Goal: Find specific page/section: Find specific page/section

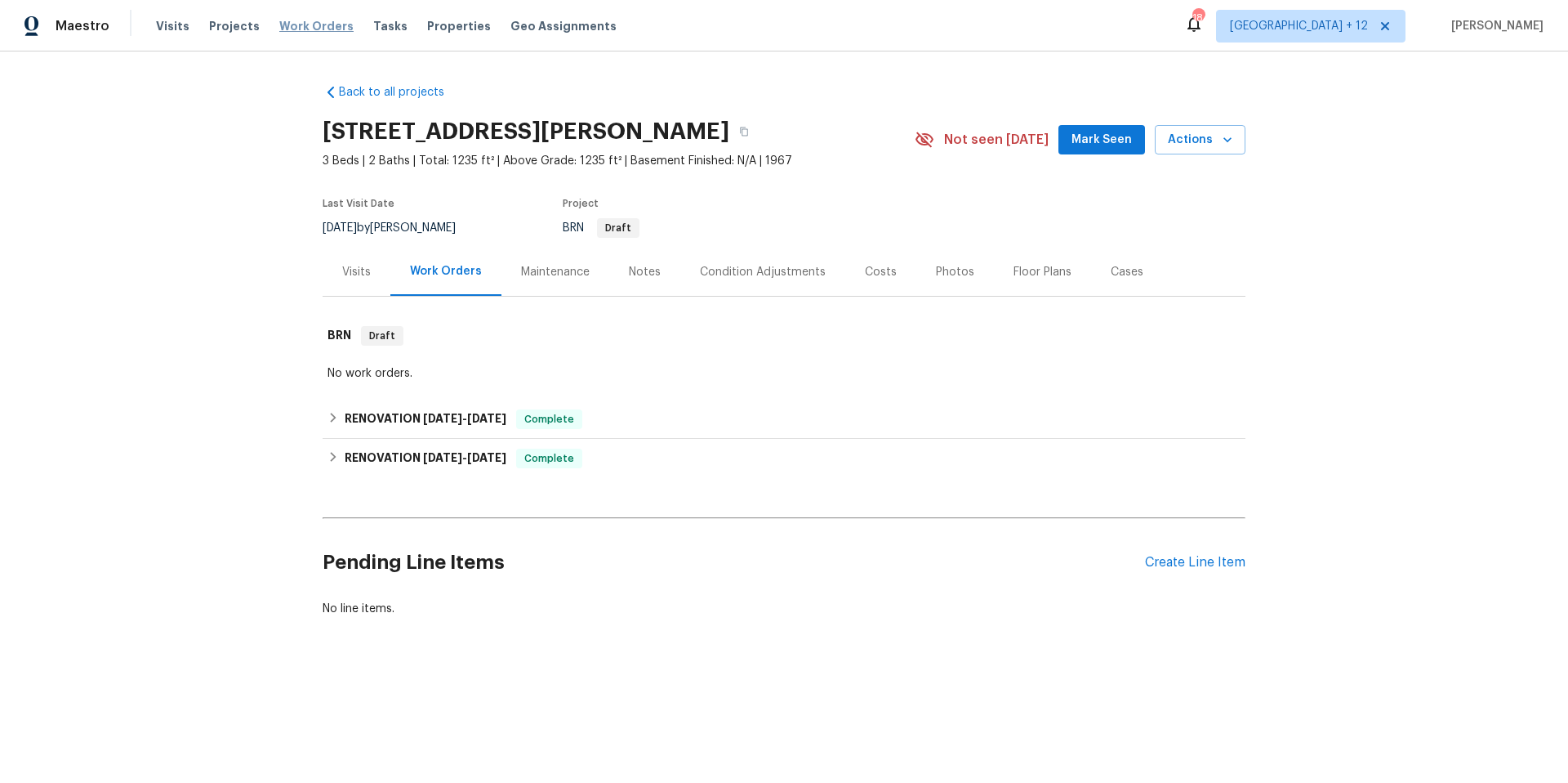
click at [318, 24] on span "Work Orders" at bounding box center [316, 26] width 74 height 17
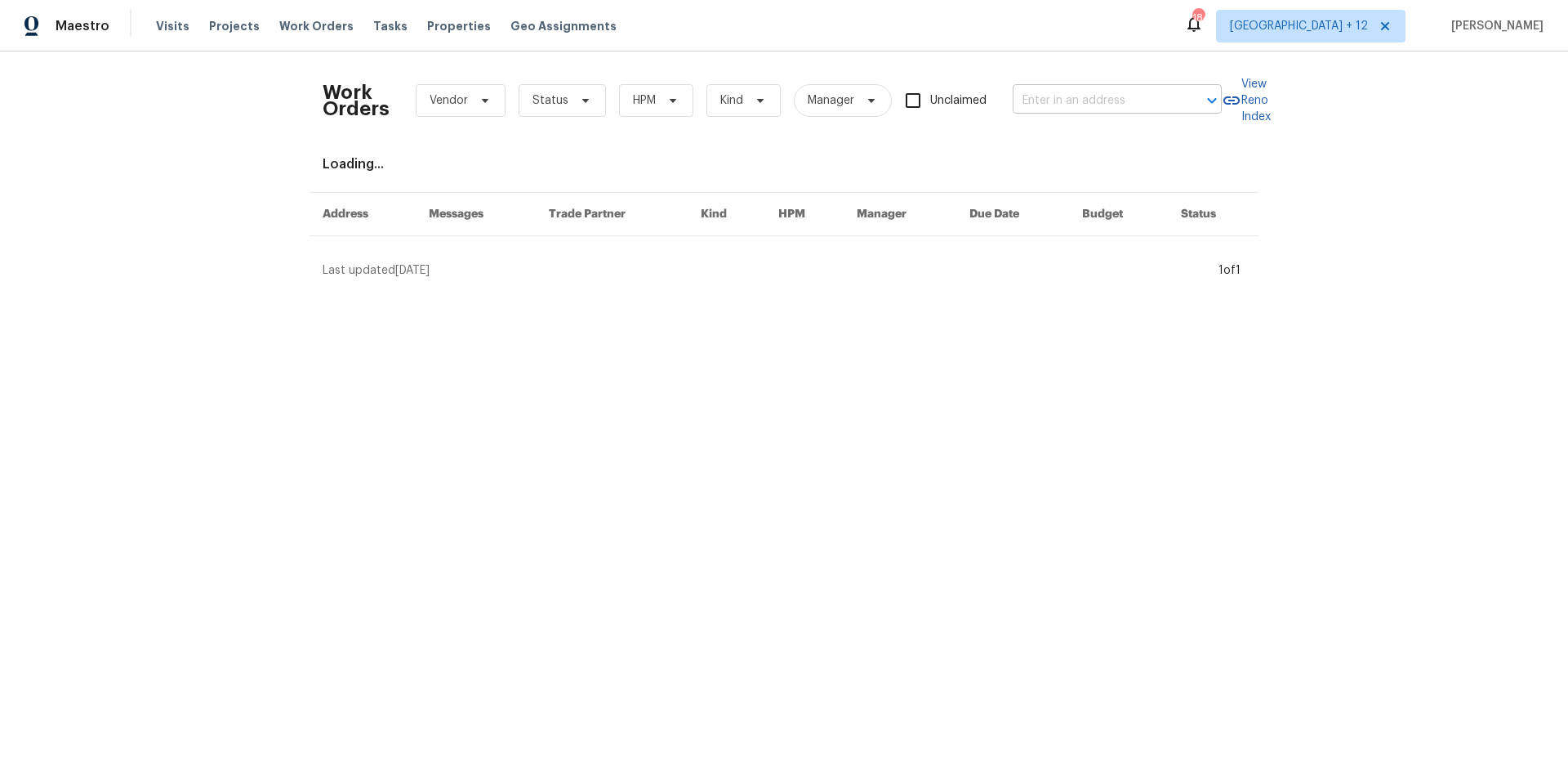
click at [587, 101] on input "text" at bounding box center [1093, 101] width 163 height 26
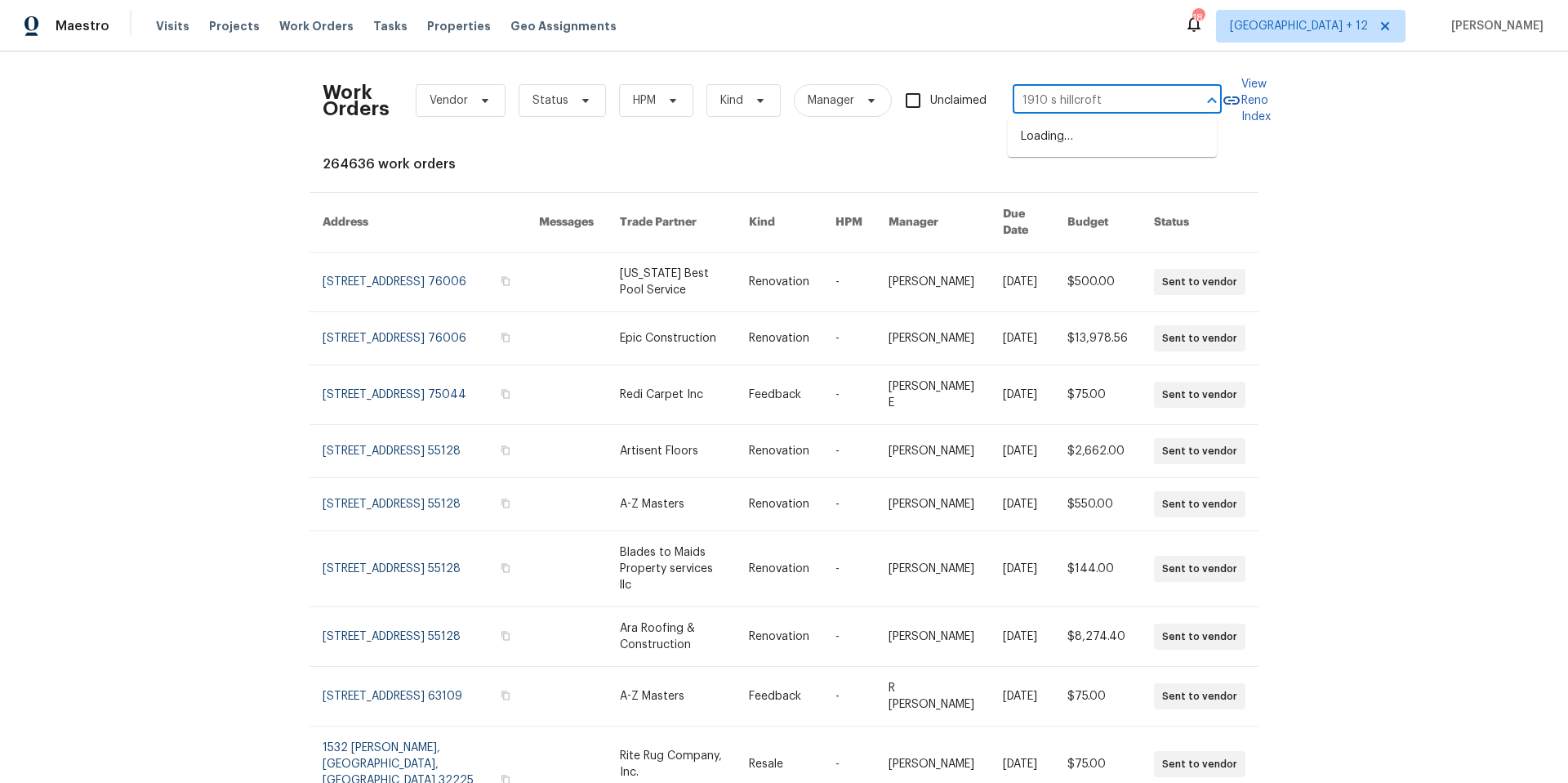
type input "1910 s hillcroft"
click at [587, 31] on span "[GEOGRAPHIC_DATA] + 12" at bounding box center [1299, 26] width 138 height 17
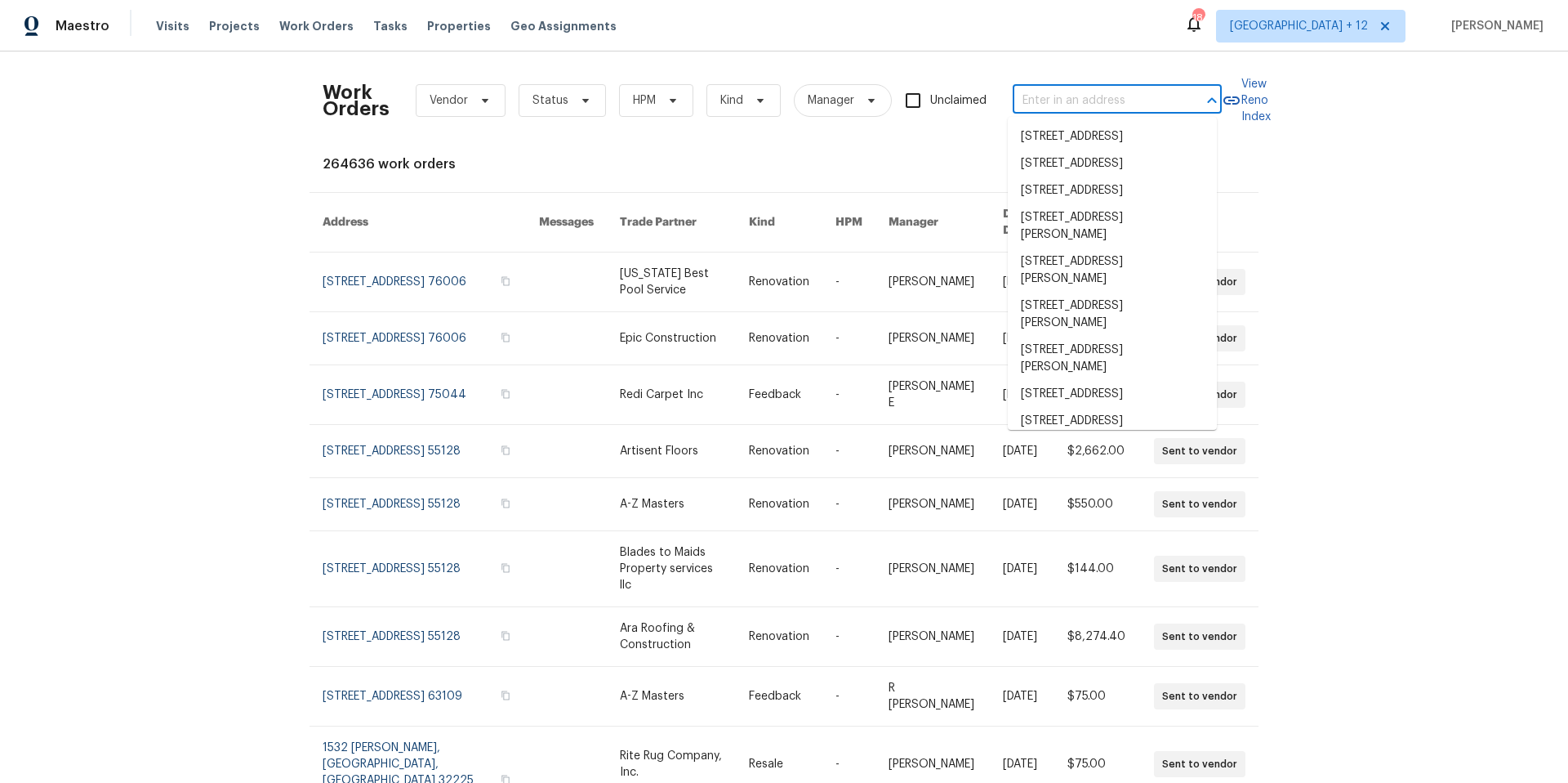
click at [587, 105] on input "text" at bounding box center [1093, 101] width 163 height 26
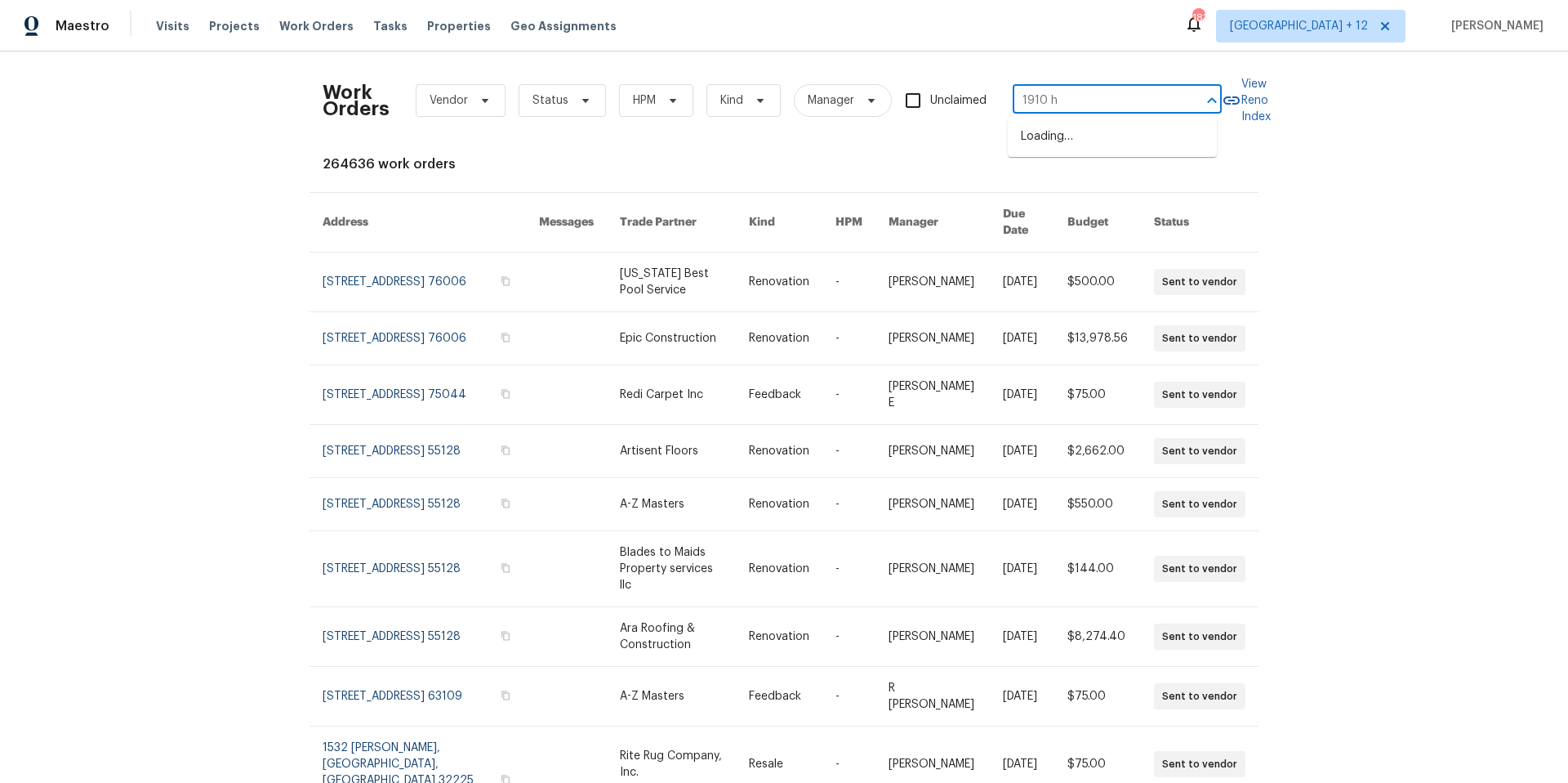
type input "1910 hi"
click at [587, 144] on li "1910 Hillcroft Dr, Duncanville, TX 75137" at bounding box center [1112, 136] width 209 height 27
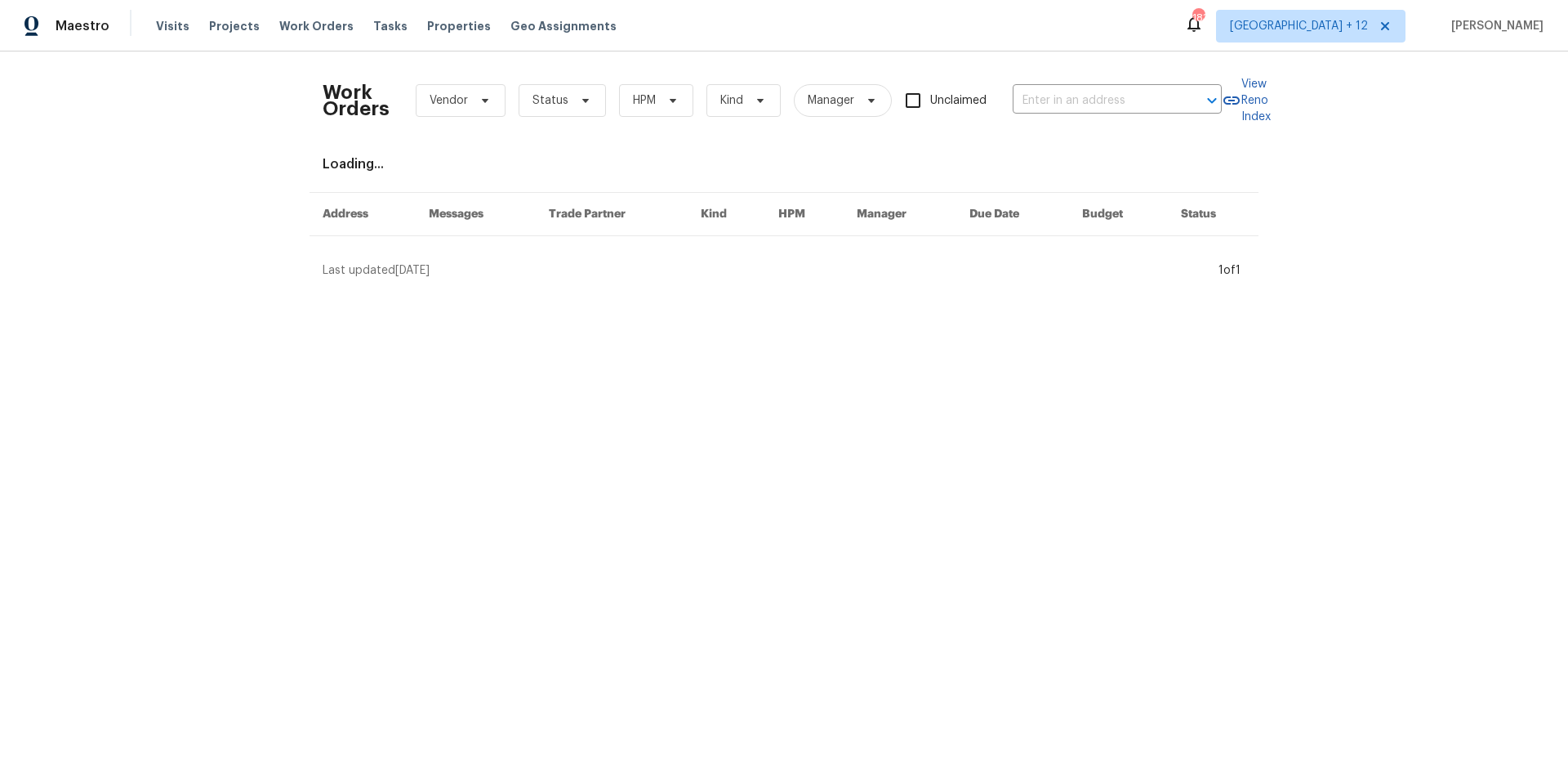
type input "1910 Hillcroft Dr, Duncanville, TX 75137"
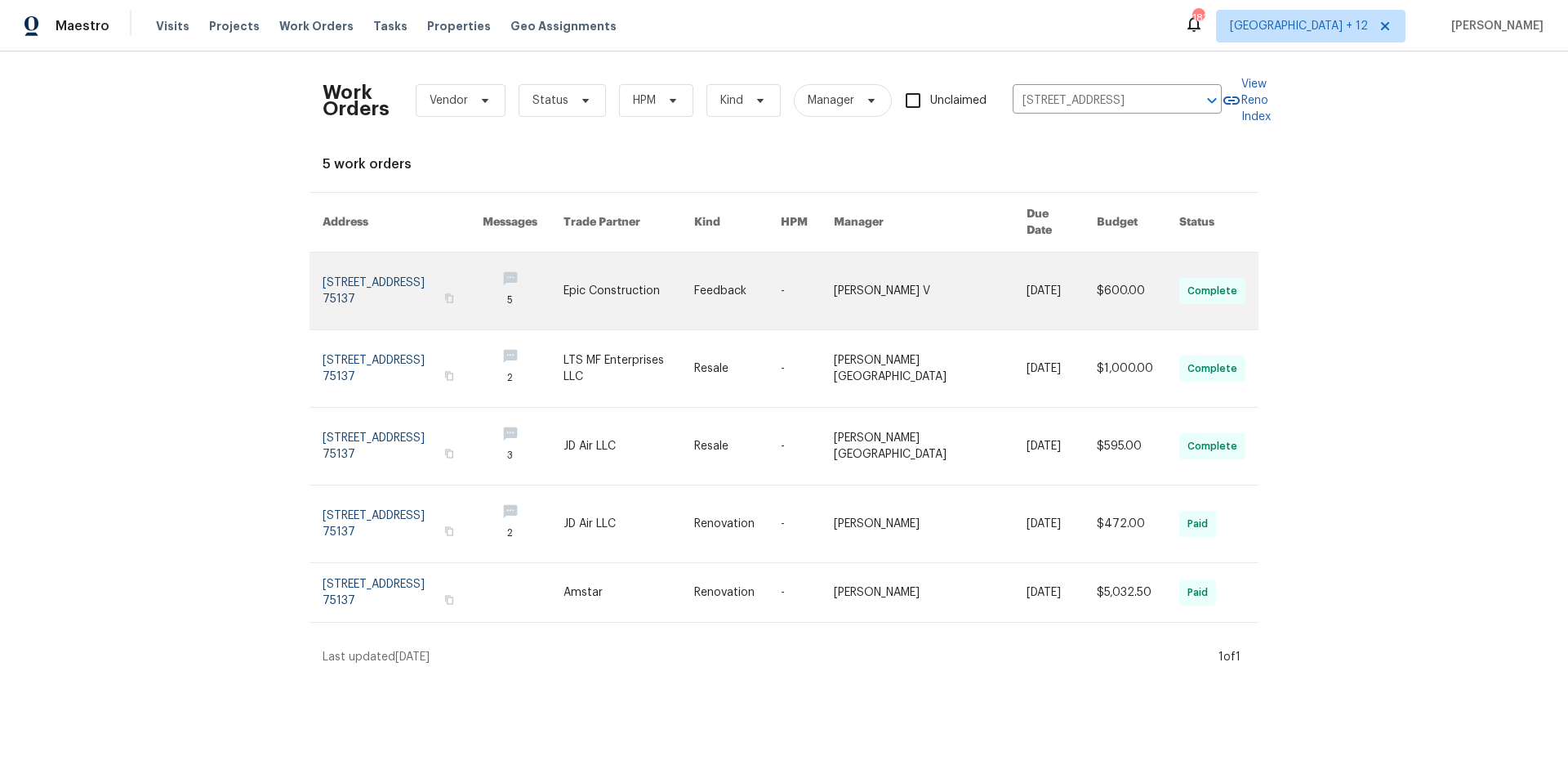
click at [376, 268] on link at bounding box center [403, 291] width 160 height 77
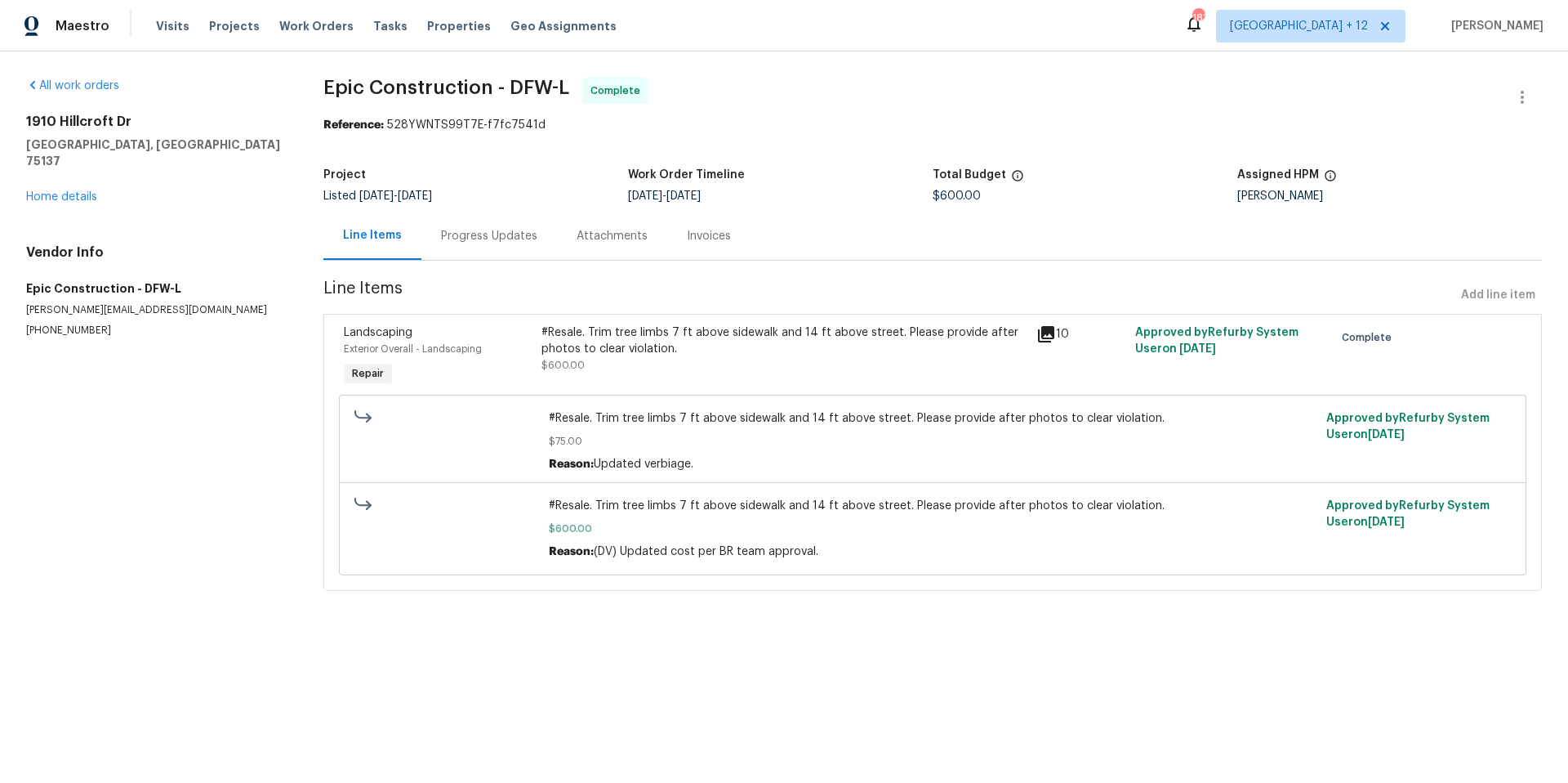
click at [587, 268] on icon at bounding box center [1046, 334] width 17 height 17
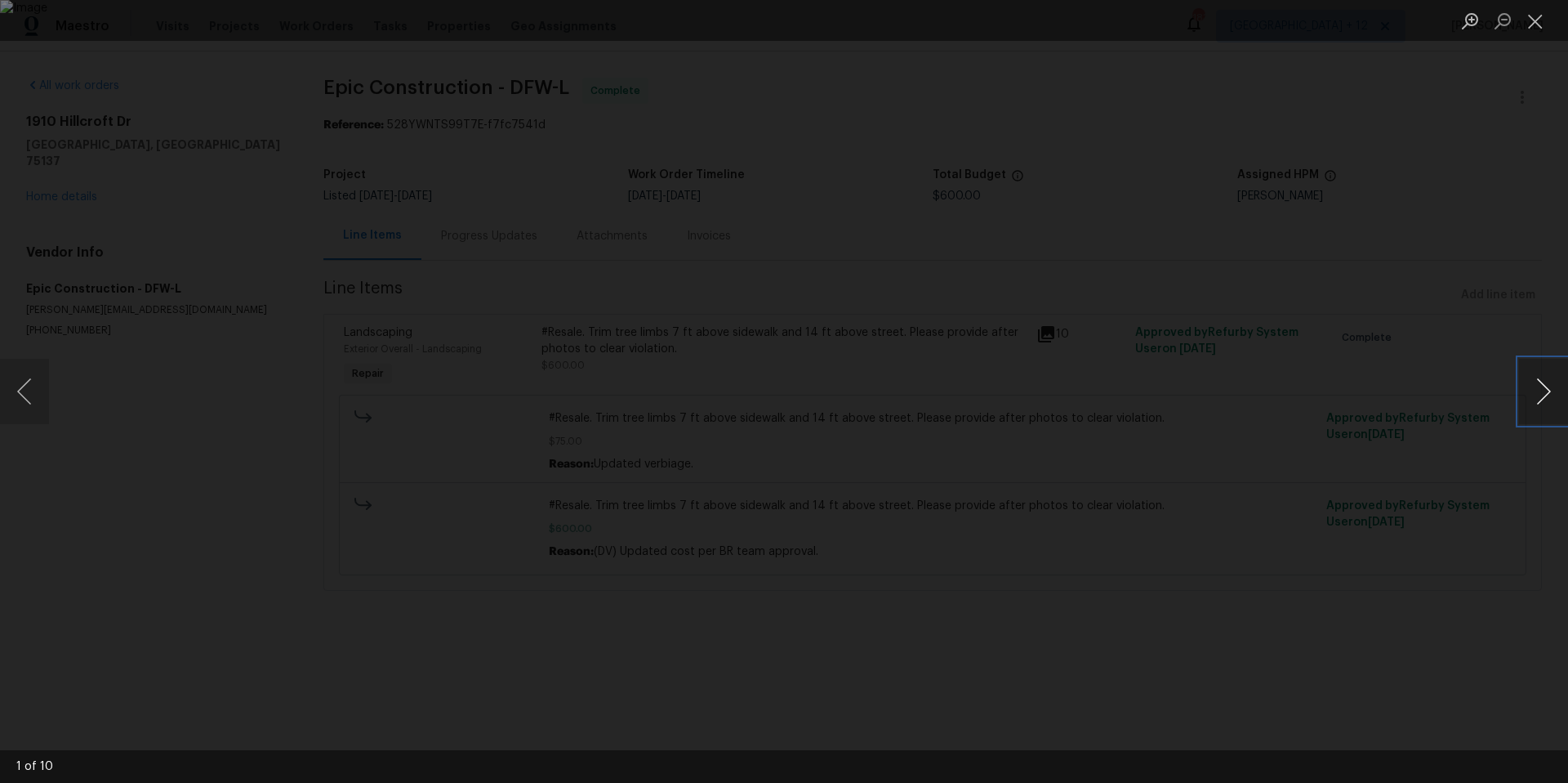
click at [587, 268] on button "Next image" at bounding box center [1543, 391] width 49 height 65
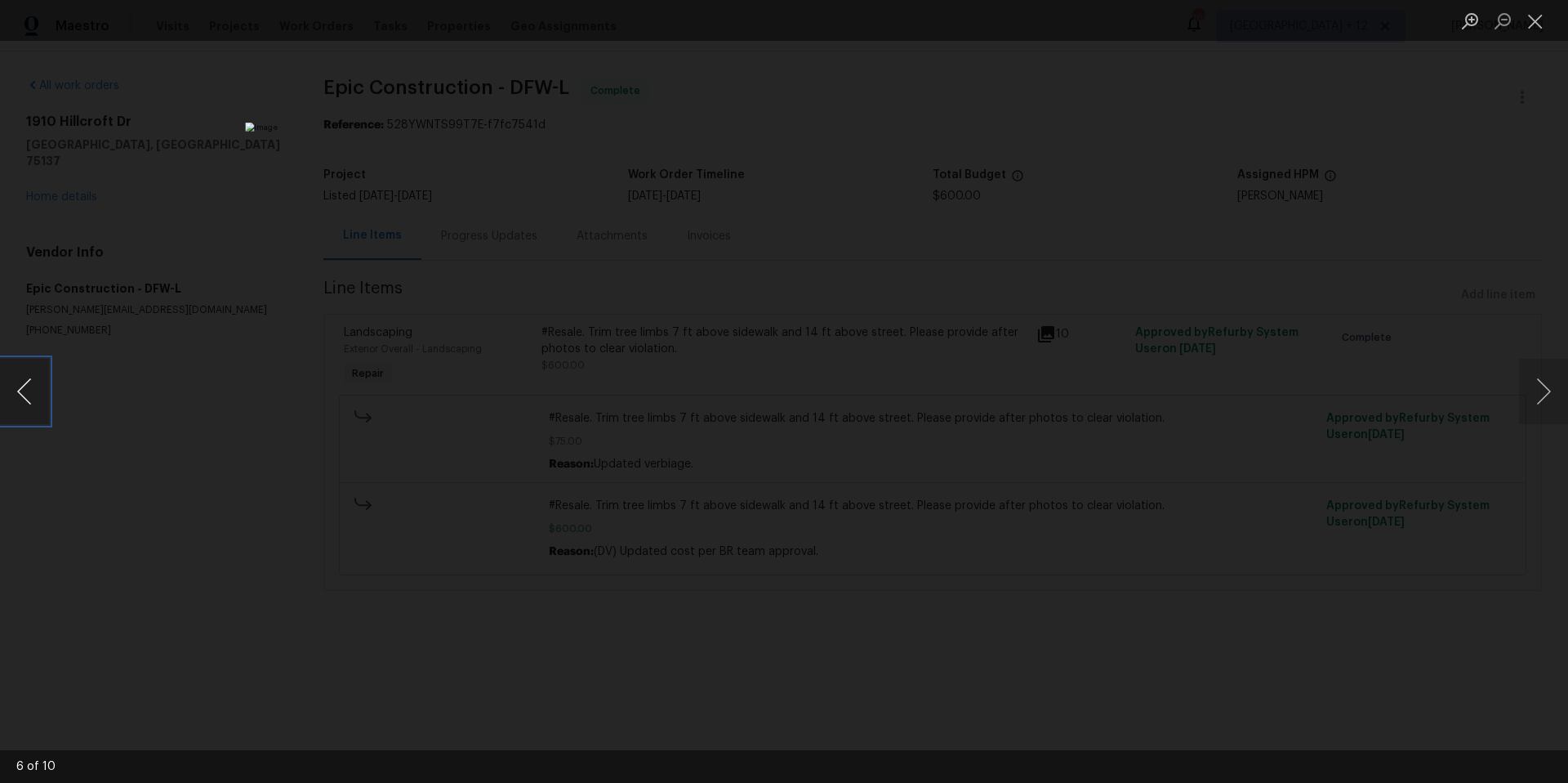
click at [39, 268] on button "Previous image" at bounding box center [25, 391] width 49 height 65
click at [587, 268] on button "Next image" at bounding box center [1543, 391] width 49 height 65
click at [42, 268] on button "Previous image" at bounding box center [25, 391] width 49 height 65
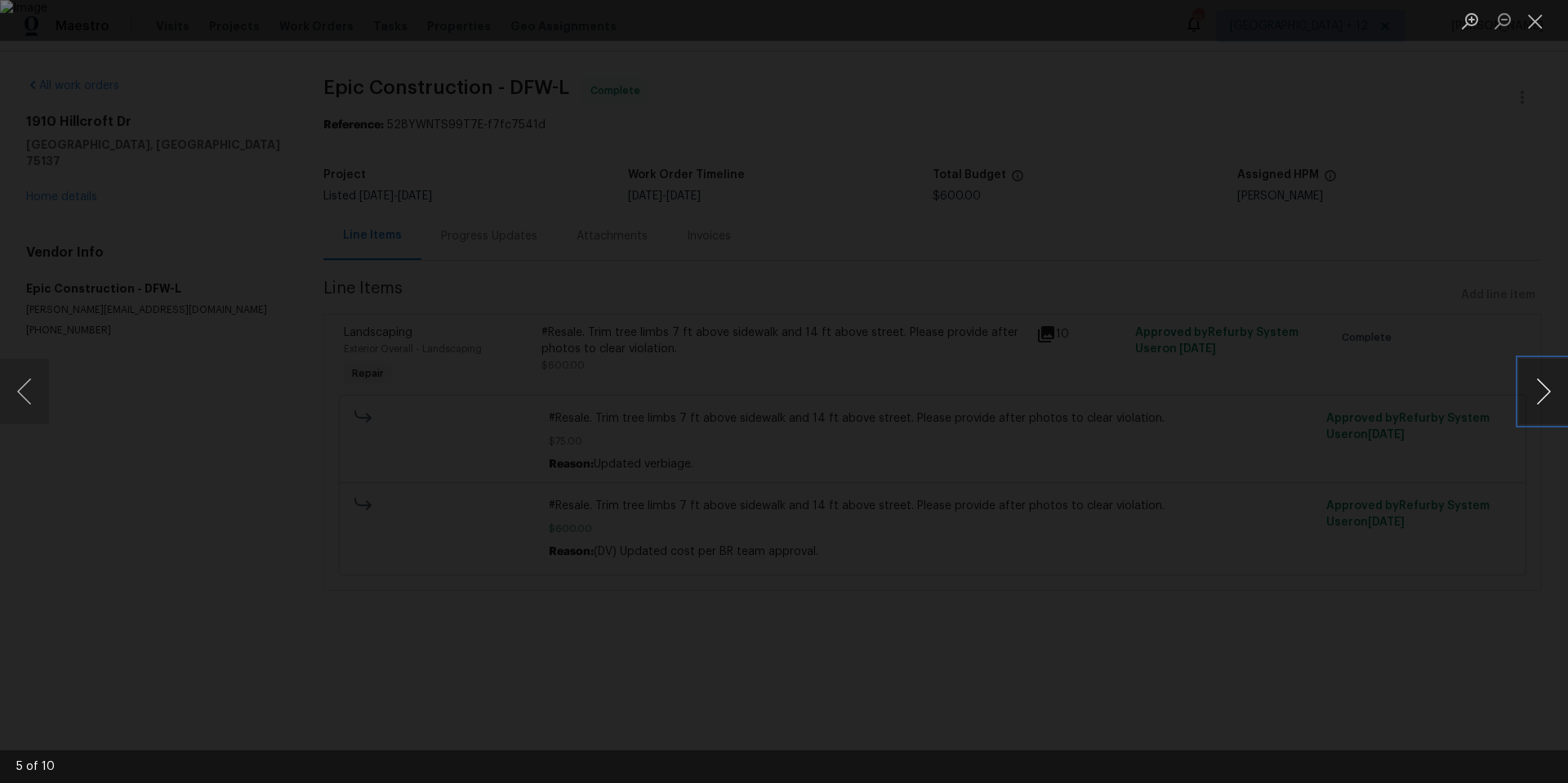
click at [587, 268] on button "Next image" at bounding box center [1543, 391] width 49 height 65
click at [587, 268] on div "Lightbox" at bounding box center [784, 391] width 1568 height 783
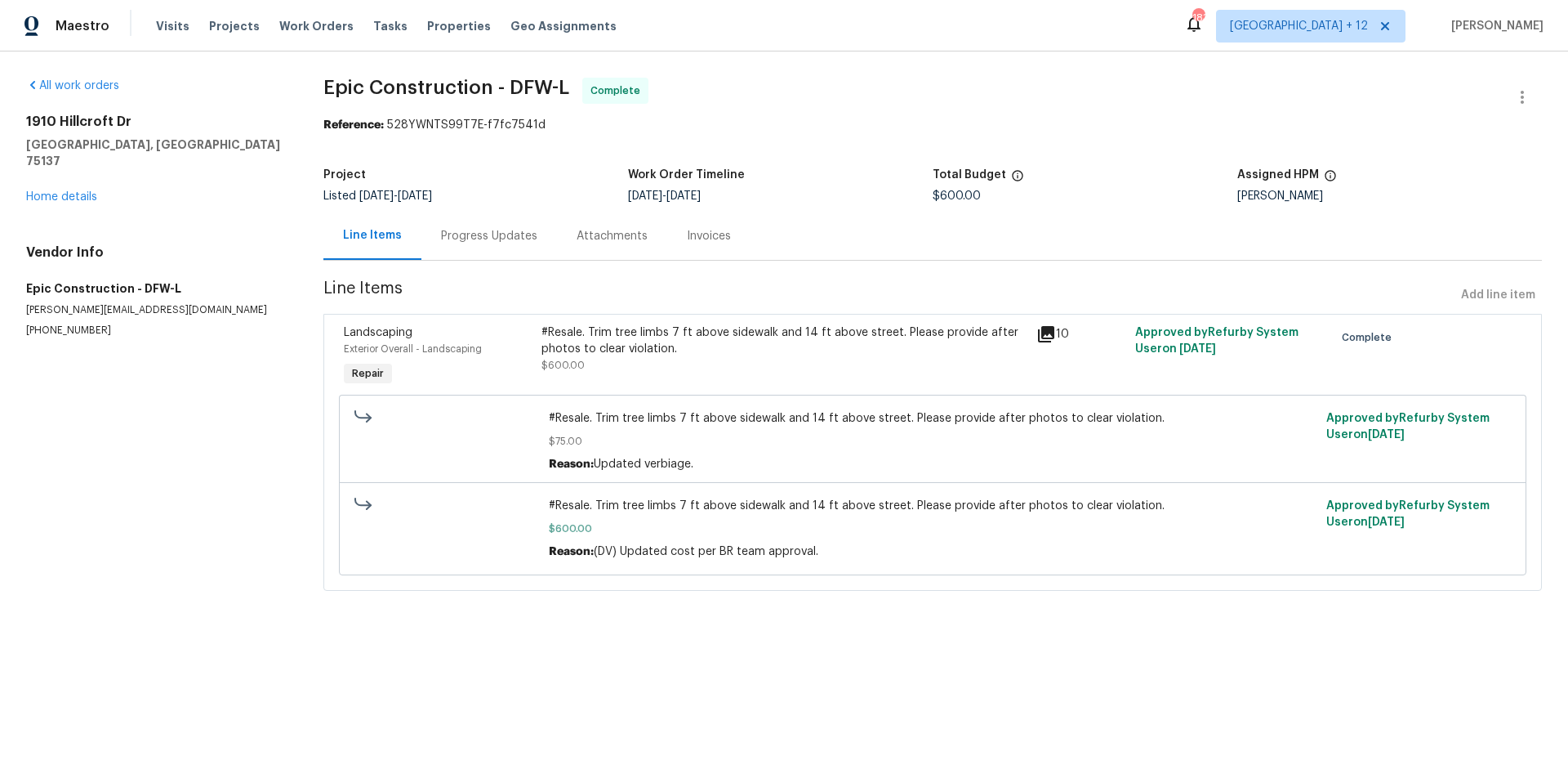
click at [587, 268] on icon at bounding box center [1046, 334] width 20 height 20
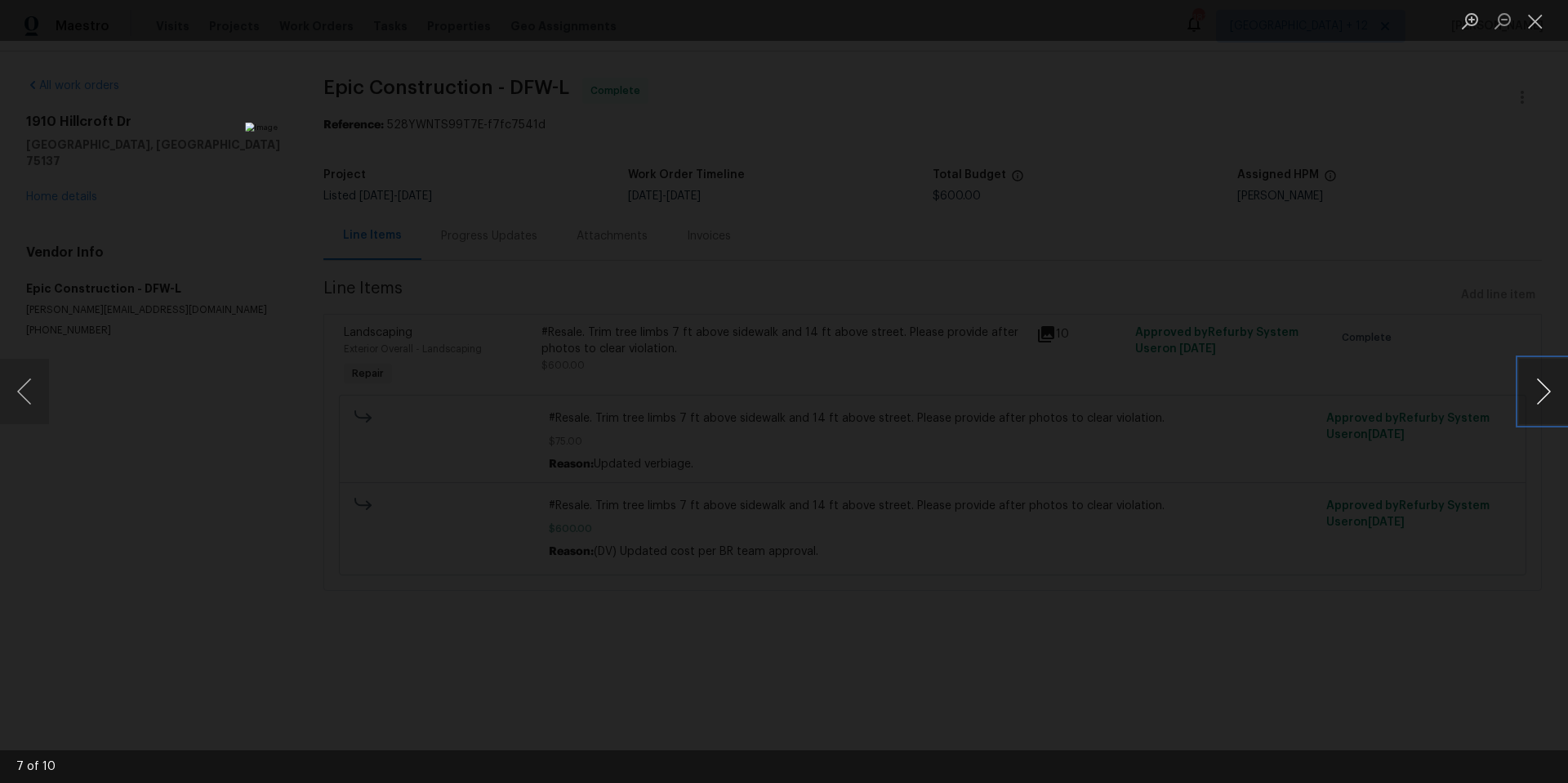
click at [587, 268] on button "Next image" at bounding box center [1543, 391] width 49 height 65
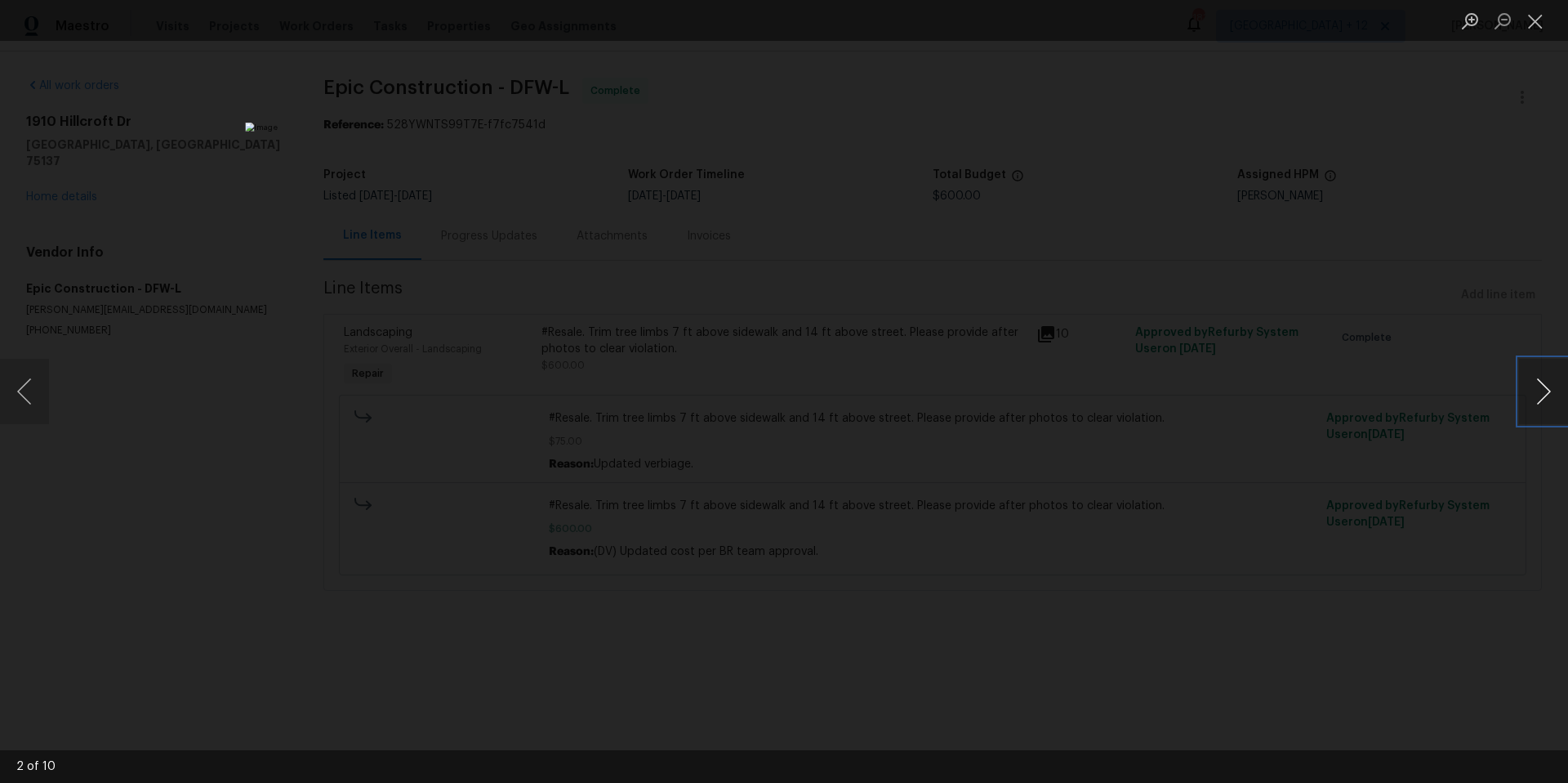
click at [587, 268] on button "Next image" at bounding box center [1543, 391] width 49 height 65
click at [19, 268] on button "Previous image" at bounding box center [25, 391] width 49 height 65
click at [587, 268] on button "Next image" at bounding box center [1543, 391] width 49 height 65
click at [587, 28] on button "Close lightbox" at bounding box center [1534, 21] width 33 height 29
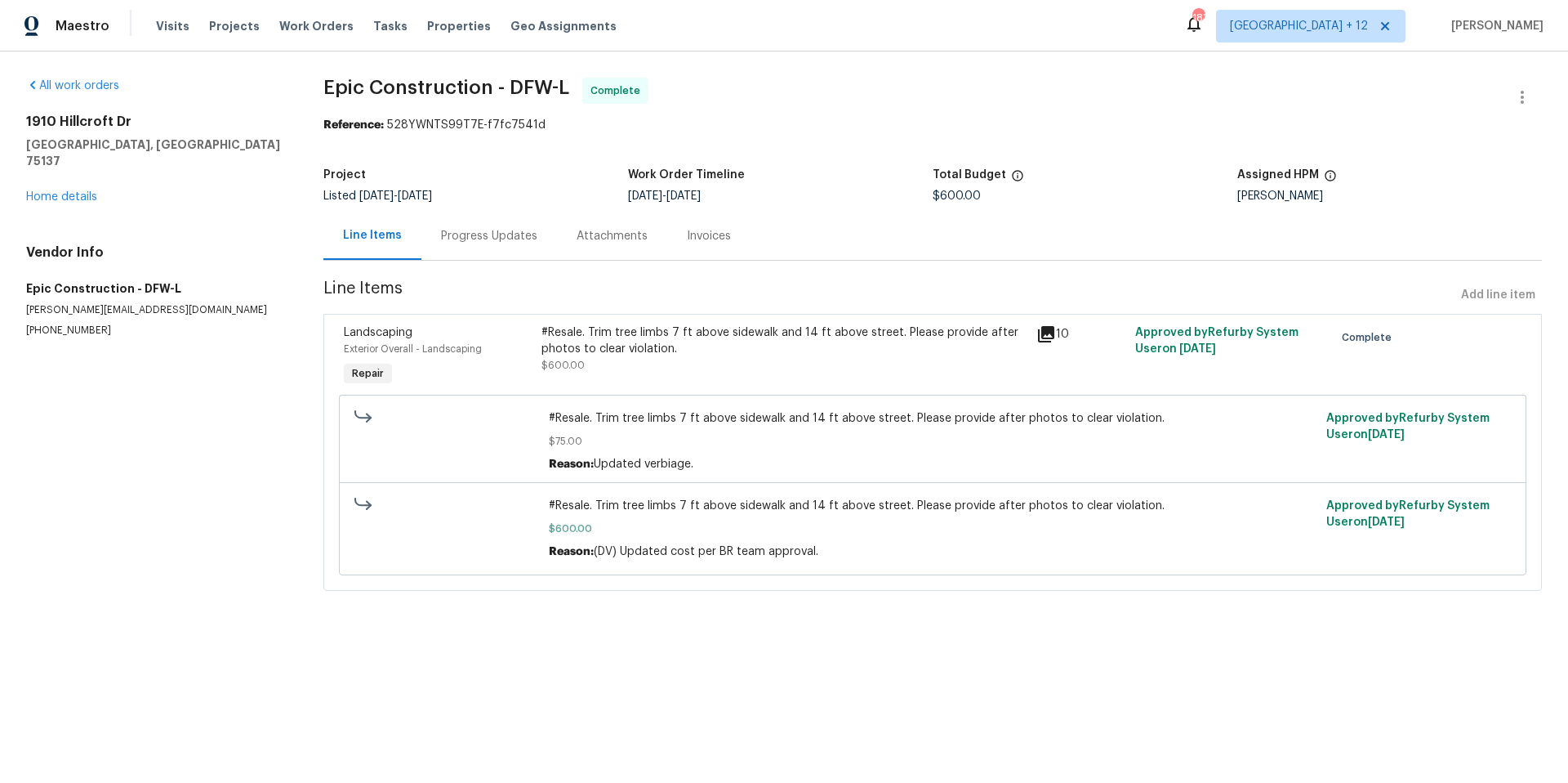
click at [587, 268] on icon at bounding box center [1046, 334] width 20 height 20
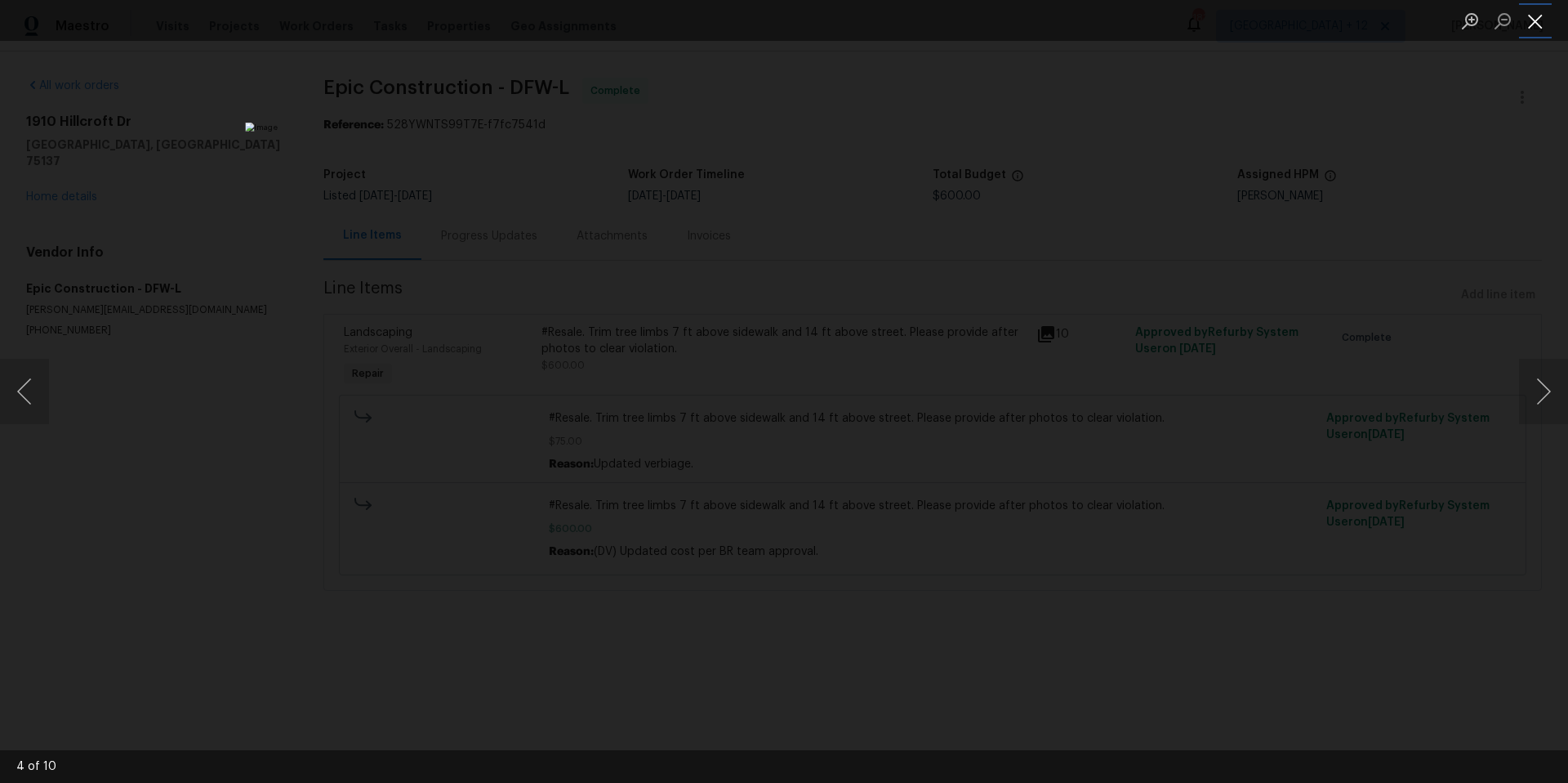
click at [587, 28] on button "Close lightbox" at bounding box center [1534, 21] width 33 height 29
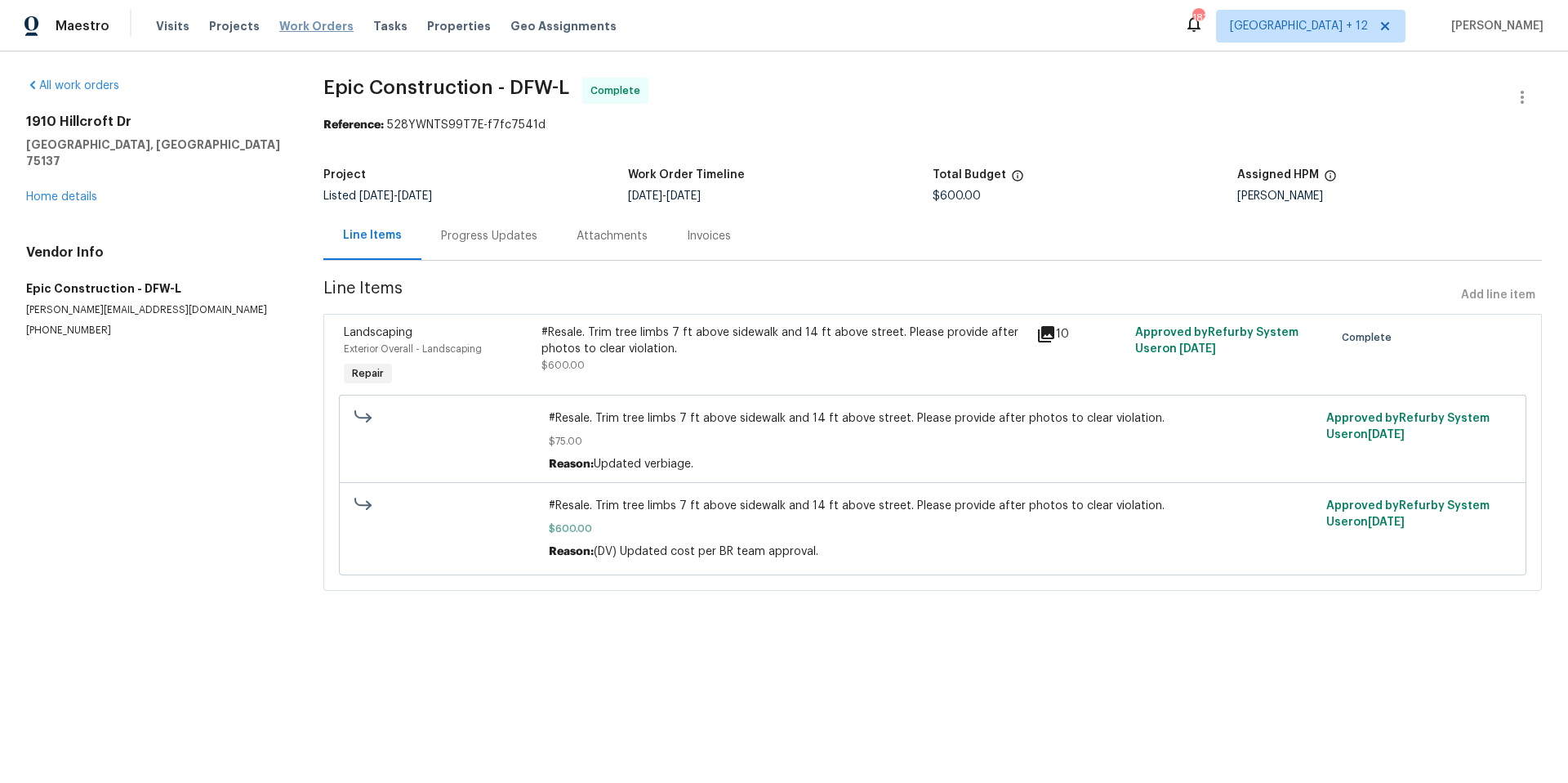
click at [285, 26] on span "Work Orders" at bounding box center [316, 26] width 74 height 17
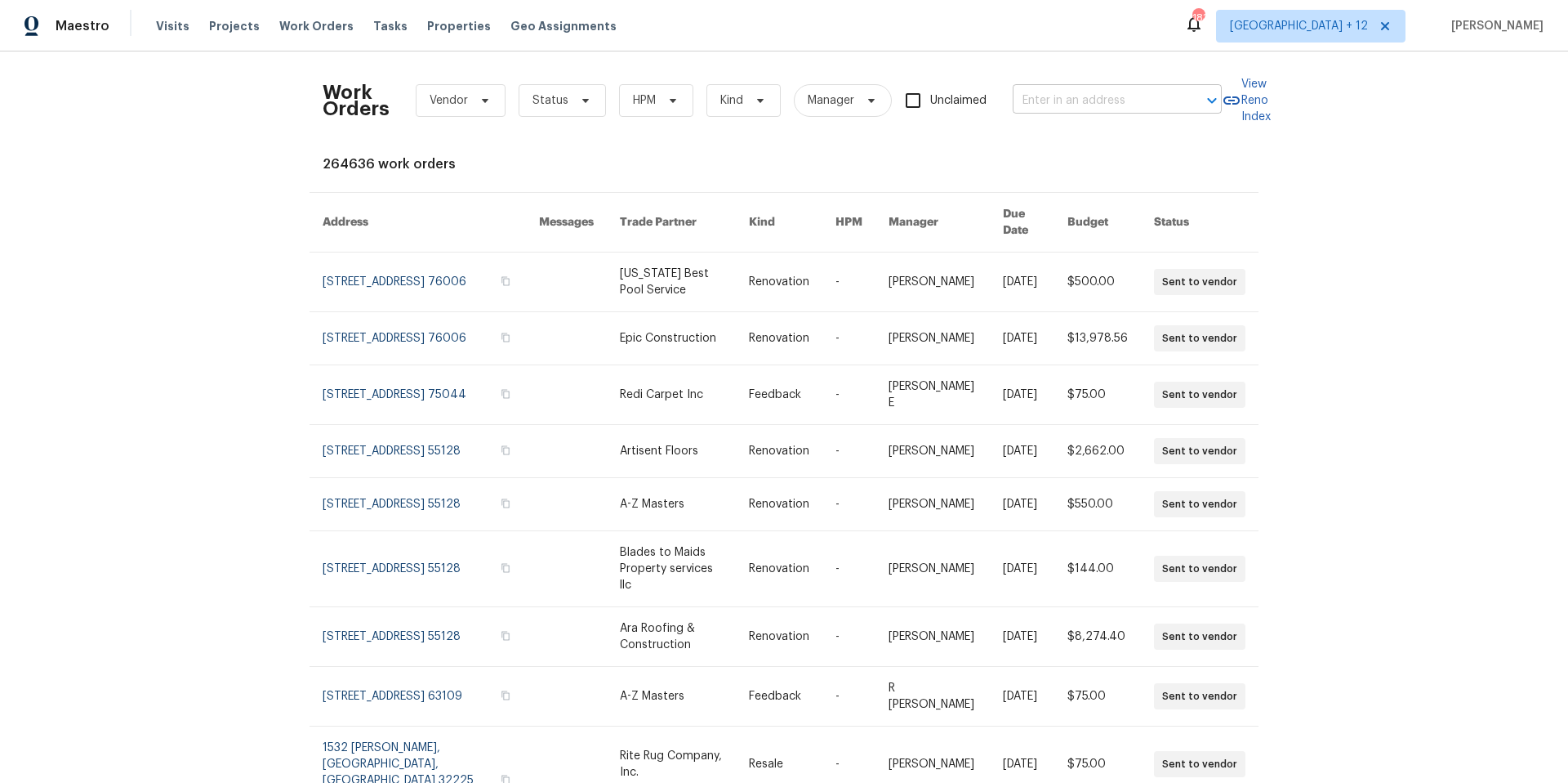
click at [587, 93] on input "text" at bounding box center [1093, 101] width 163 height 26
type input "5439 ne"
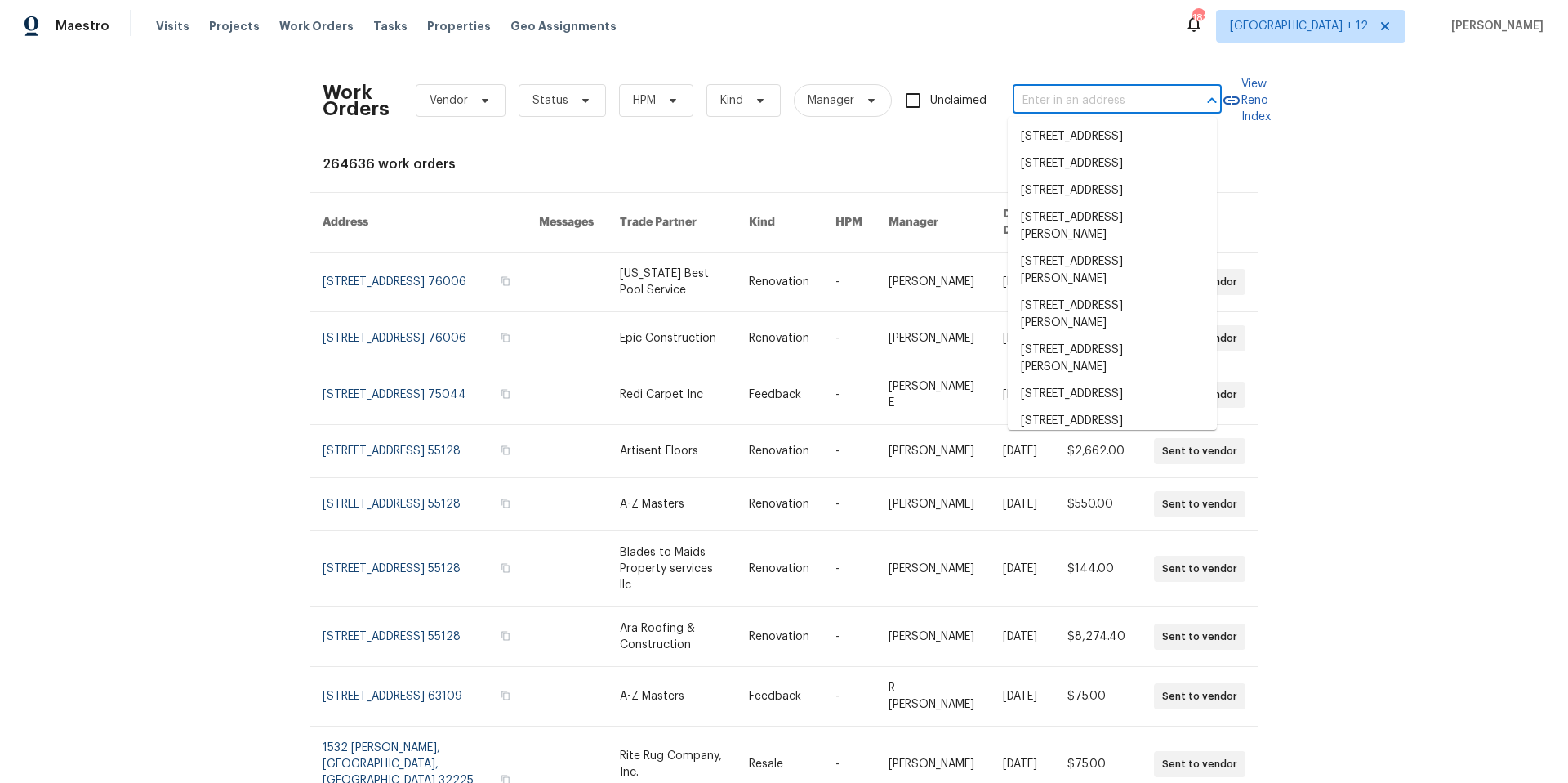
paste input "[STREET_ADDRESS]"
type input "[STREET_ADDRESS]"
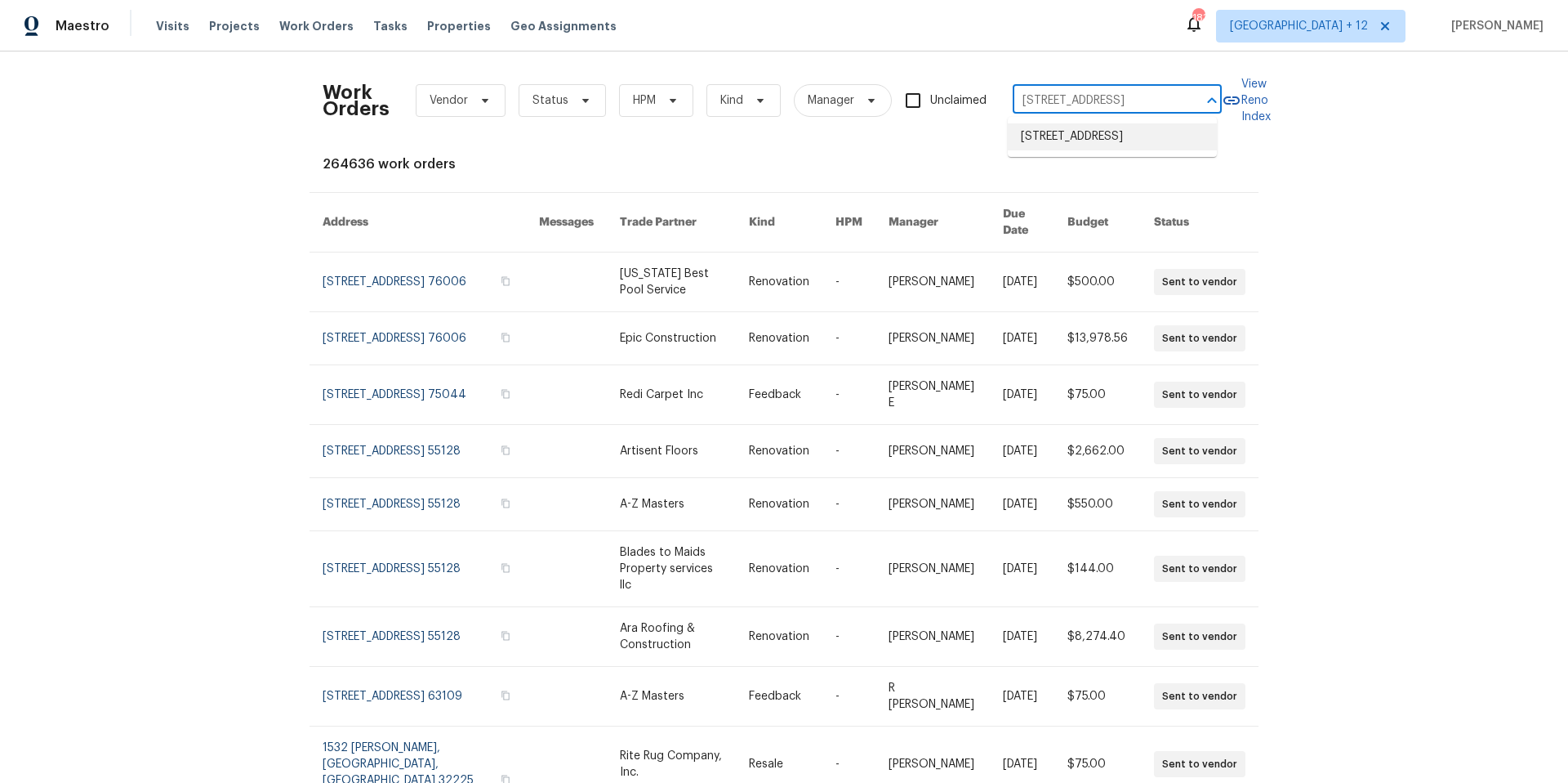
click at [587, 144] on li "[STREET_ADDRESS]" at bounding box center [1112, 136] width 209 height 27
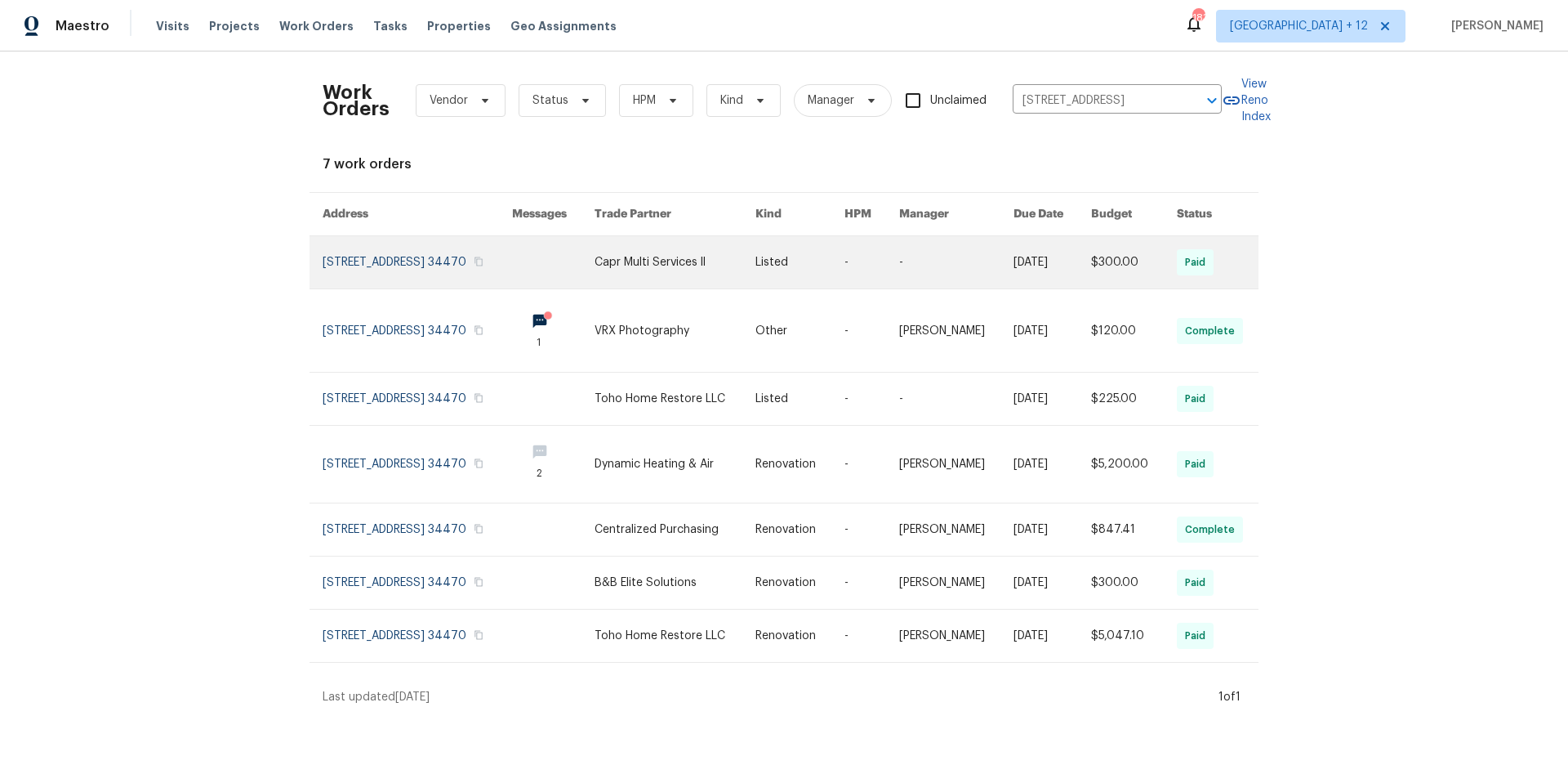
click at [408, 252] on link at bounding box center [417, 262] width 189 height 52
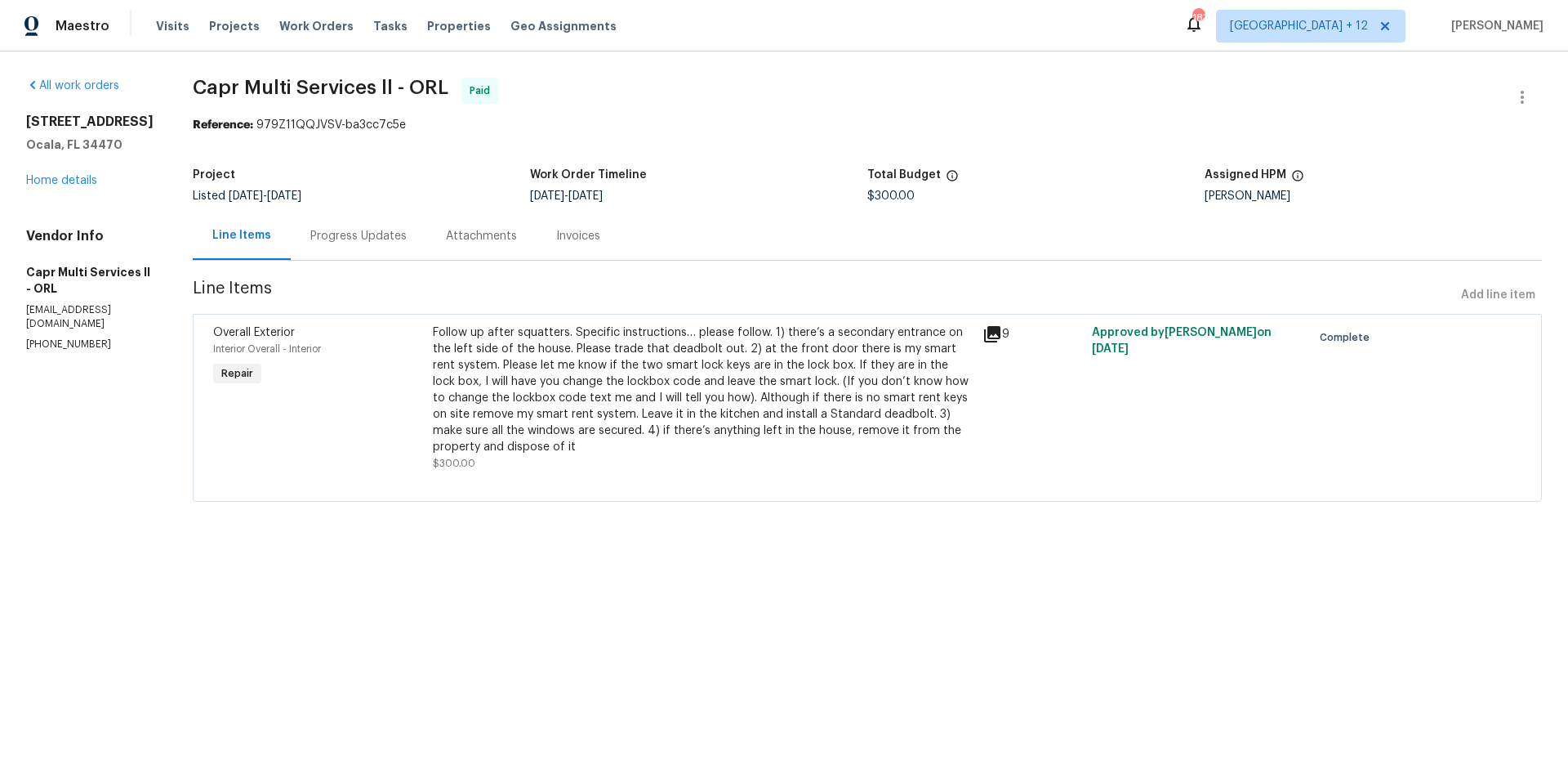
click at [73, 186] on div "5349 NE 24th St Ocala, FL 34470 Home details" at bounding box center [89, 151] width 127 height 75
click at [78, 187] on link "Home details" at bounding box center [61, 181] width 71 height 12
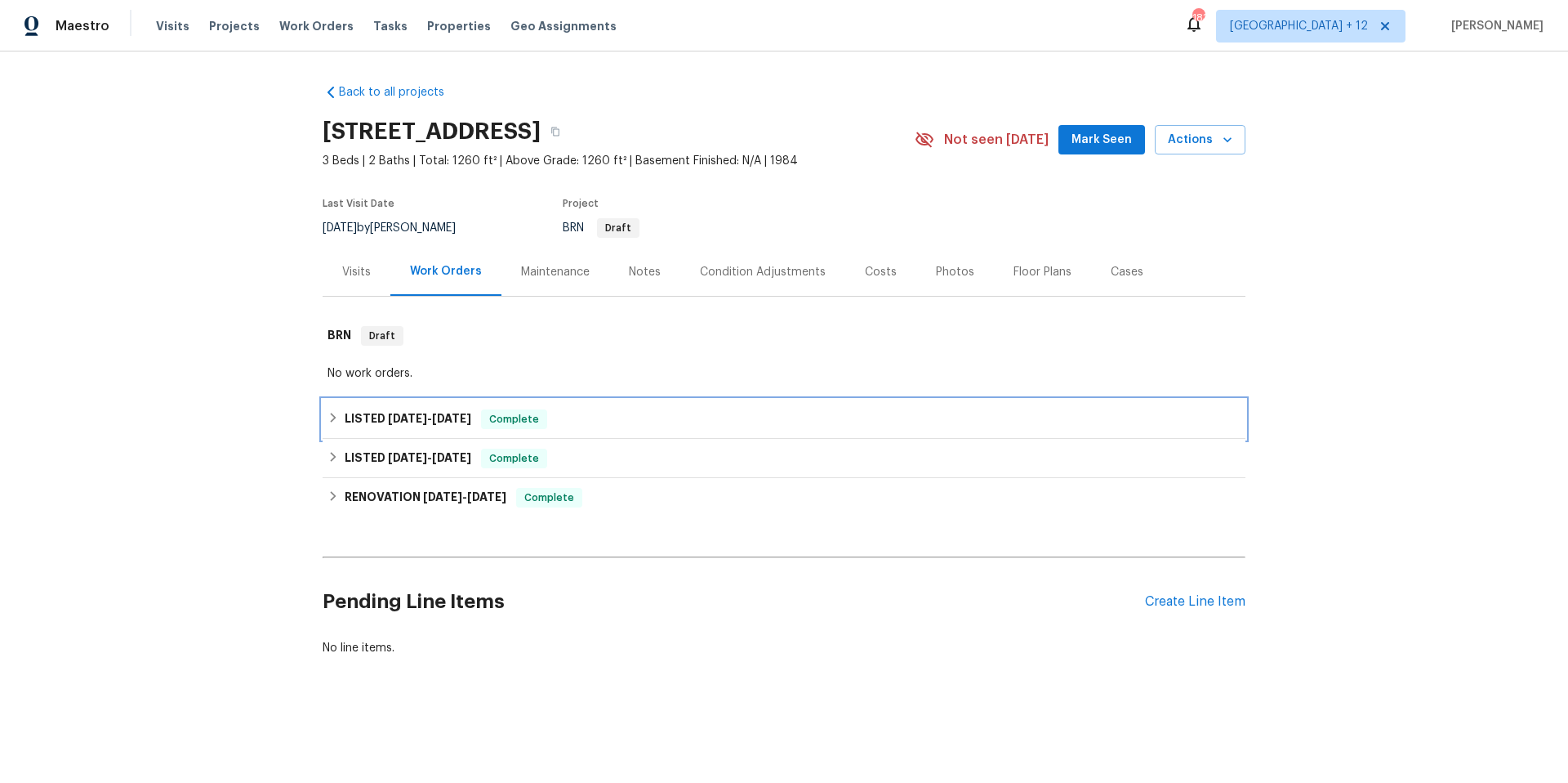
click at [323, 268] on div "LISTED 8/1/25 - 8/1/25 Complete" at bounding box center [784, 420] width 923 height 39
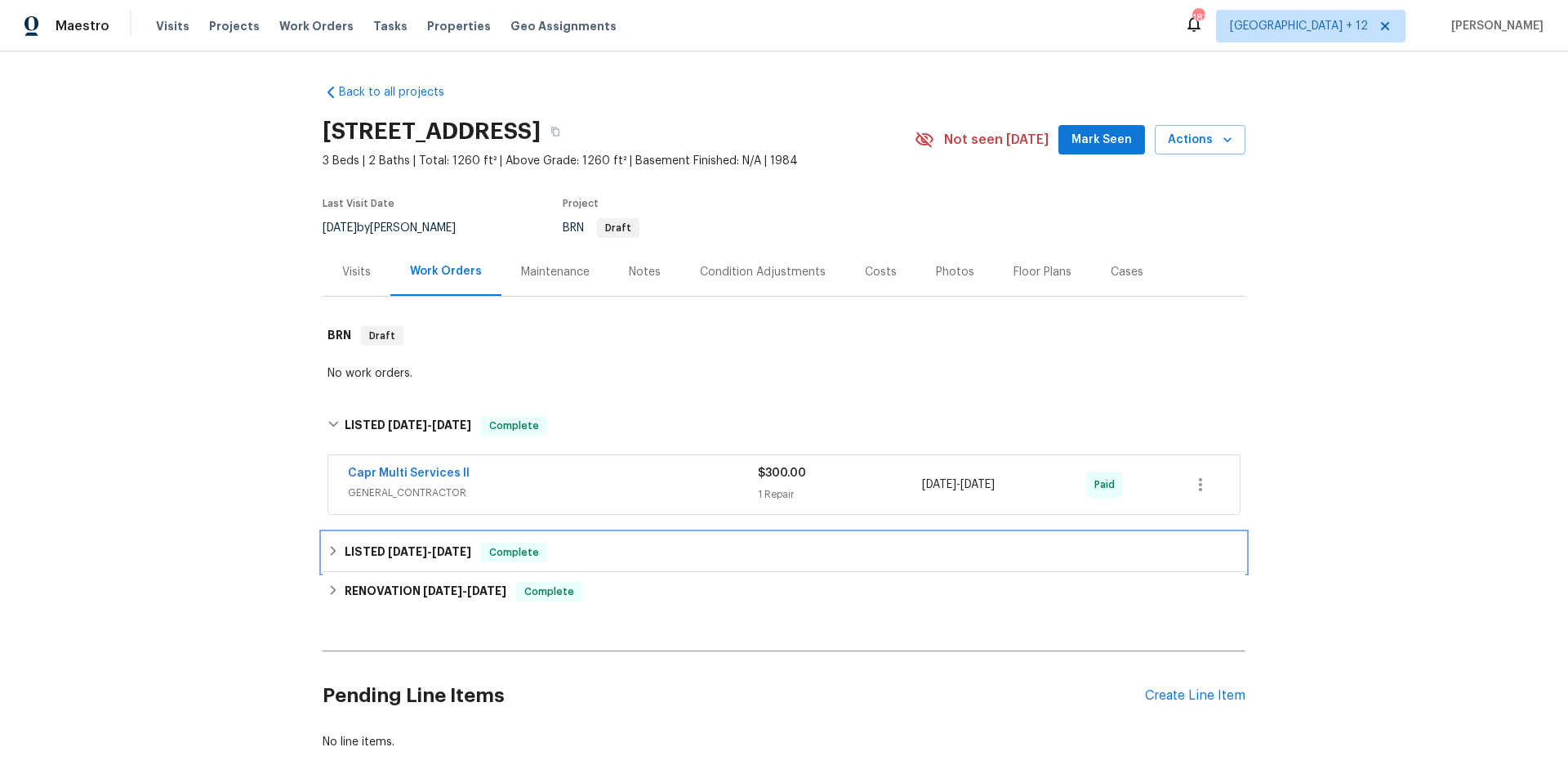
click at [331, 268] on icon at bounding box center [334, 551] width 6 height 10
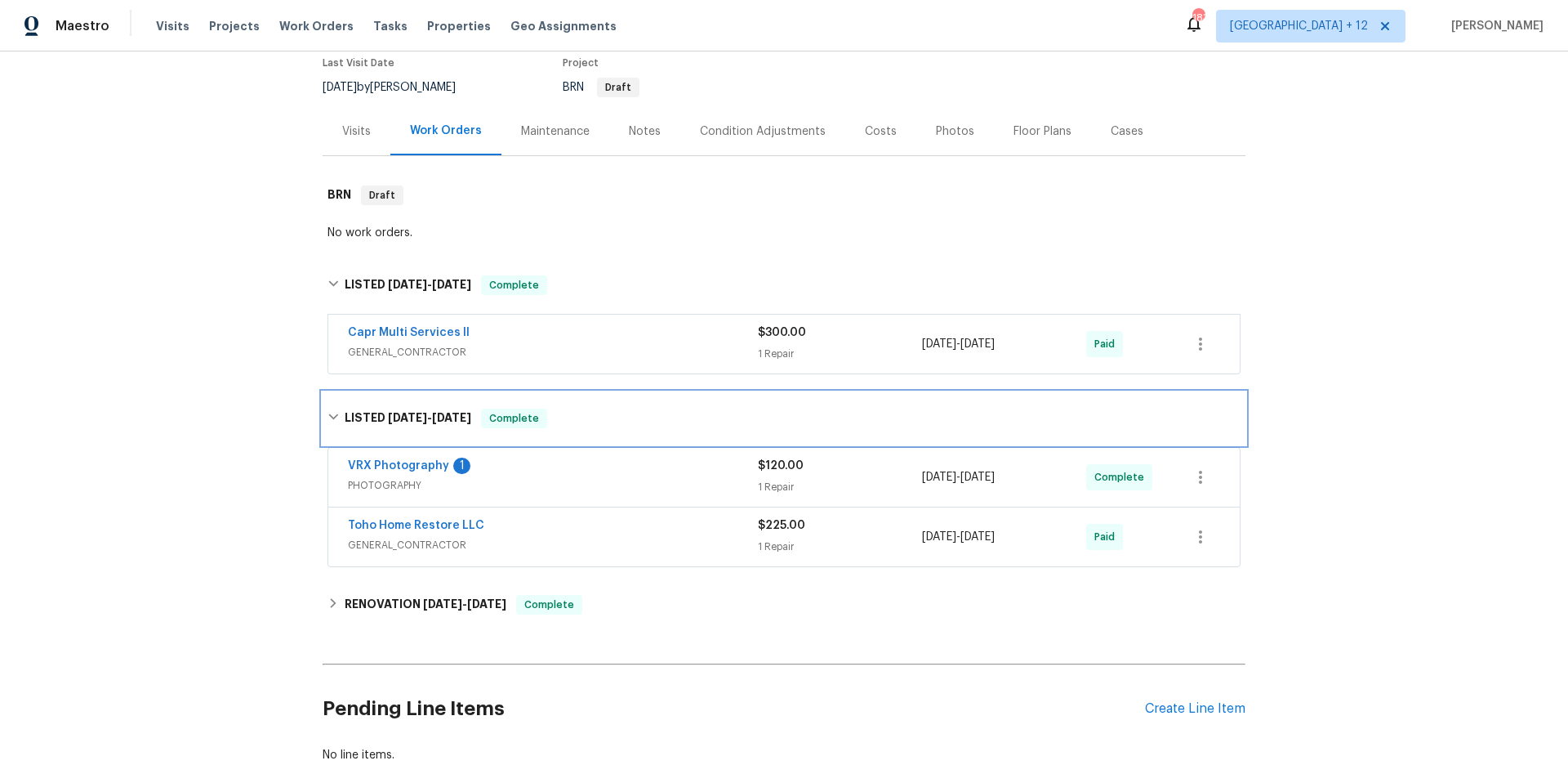
scroll to position [225, 0]
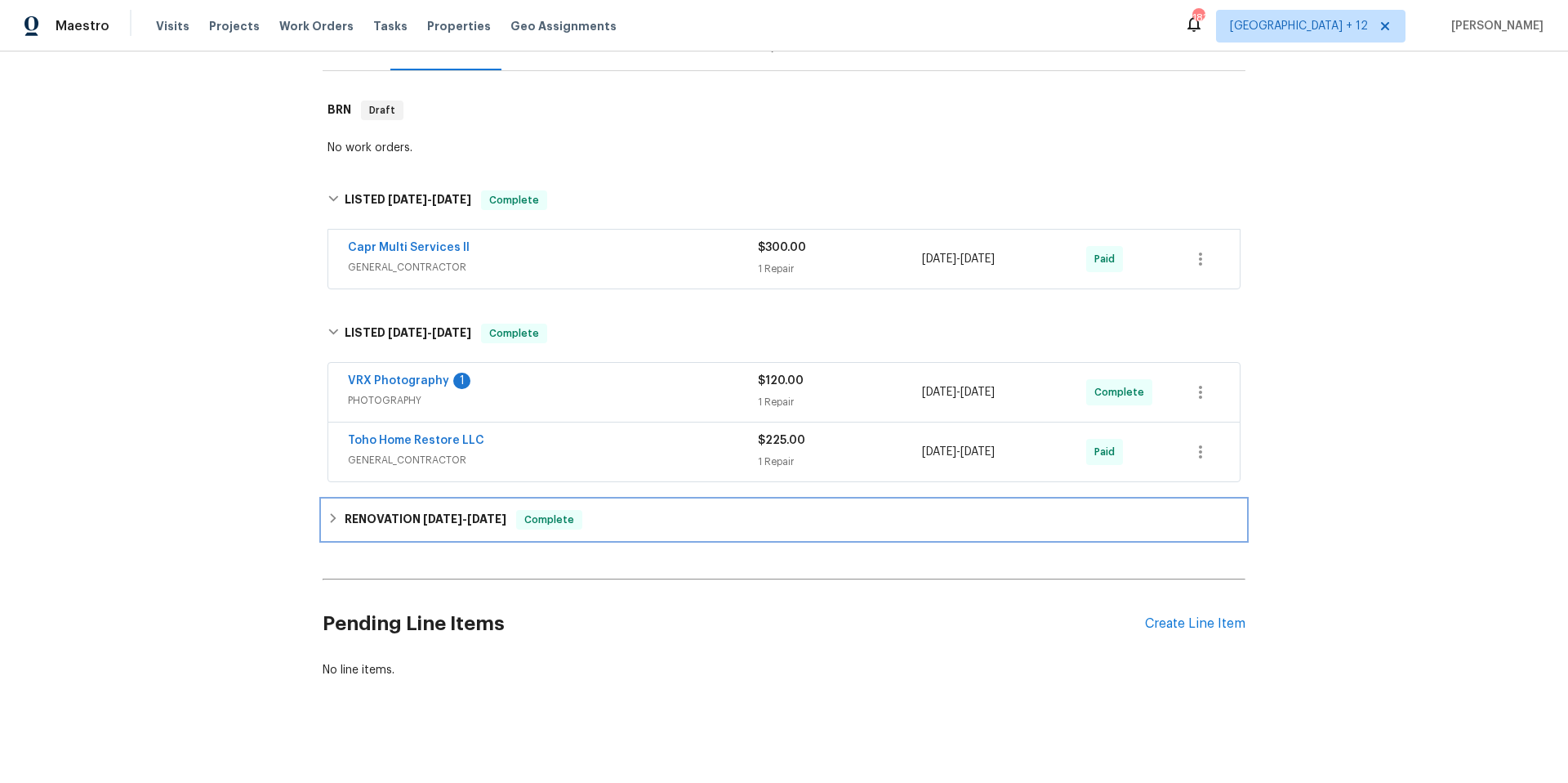
click at [329, 268] on div "RENOVATION 7/16/25 - 8/16/25 Complete" at bounding box center [784, 519] width 913 height 20
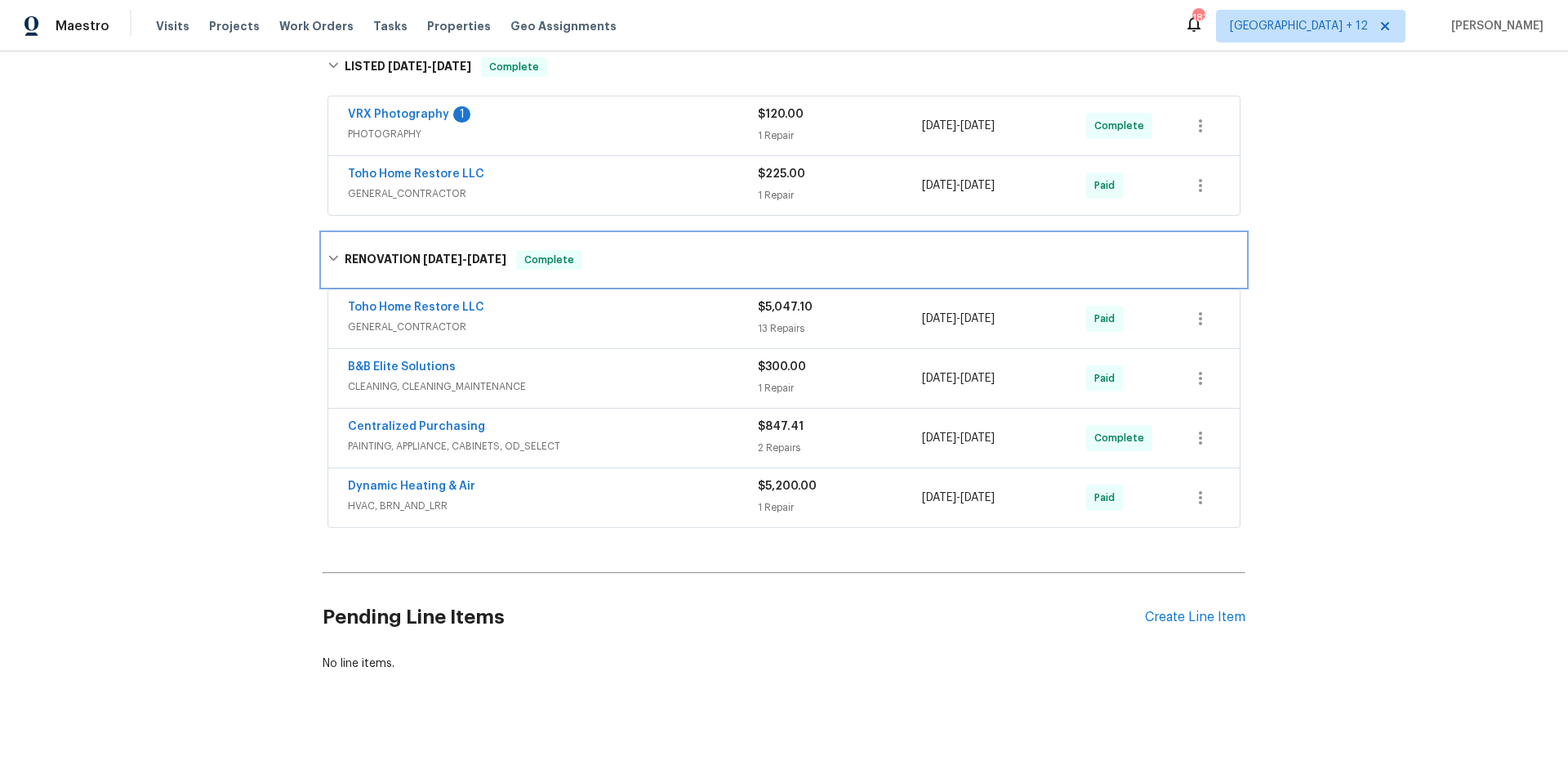
scroll to position [505, 0]
click at [587, 268] on span "HVAC, BRN_AND_LRR" at bounding box center [552, 506] width 410 height 17
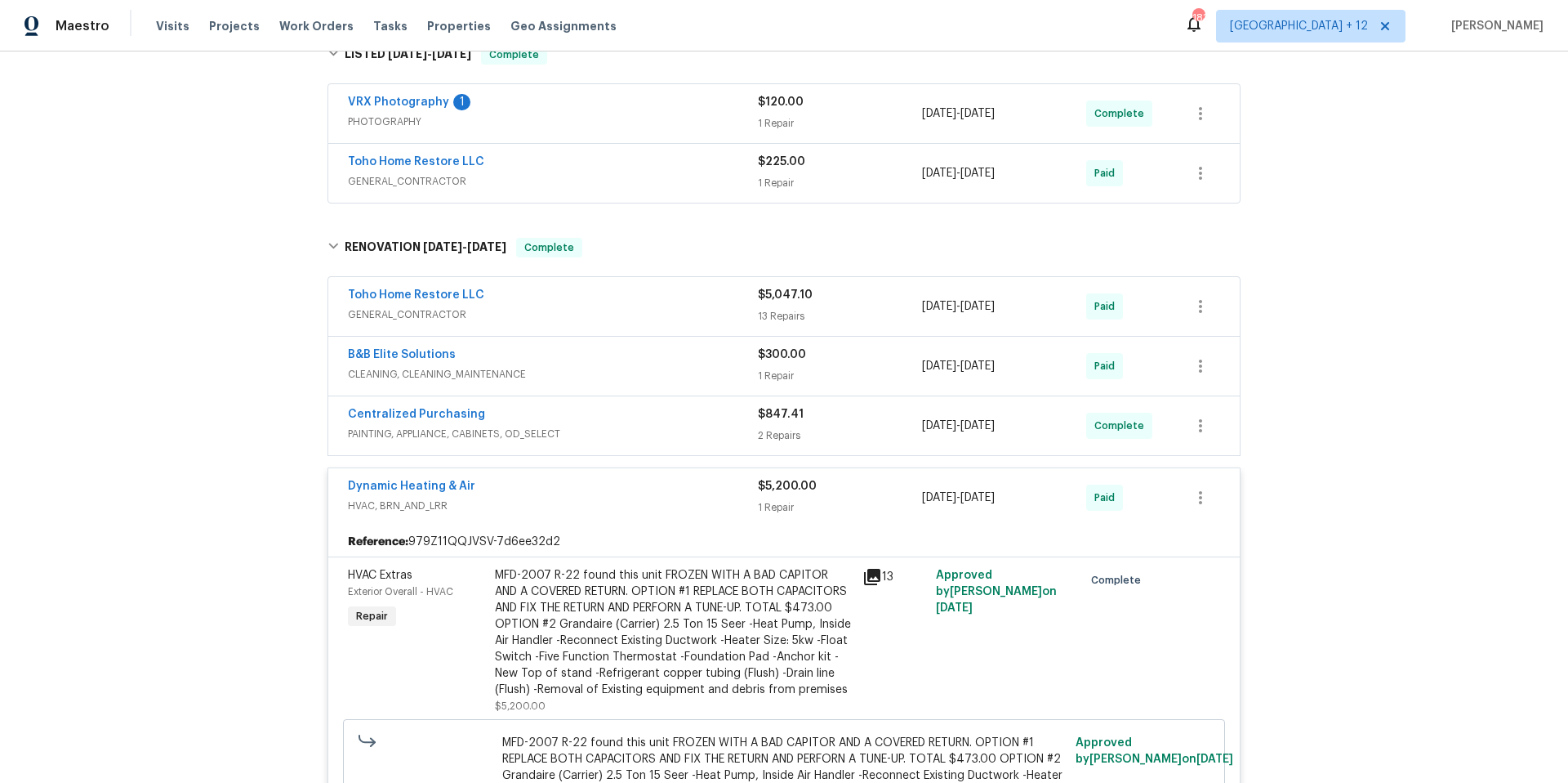
scroll to position [0, 0]
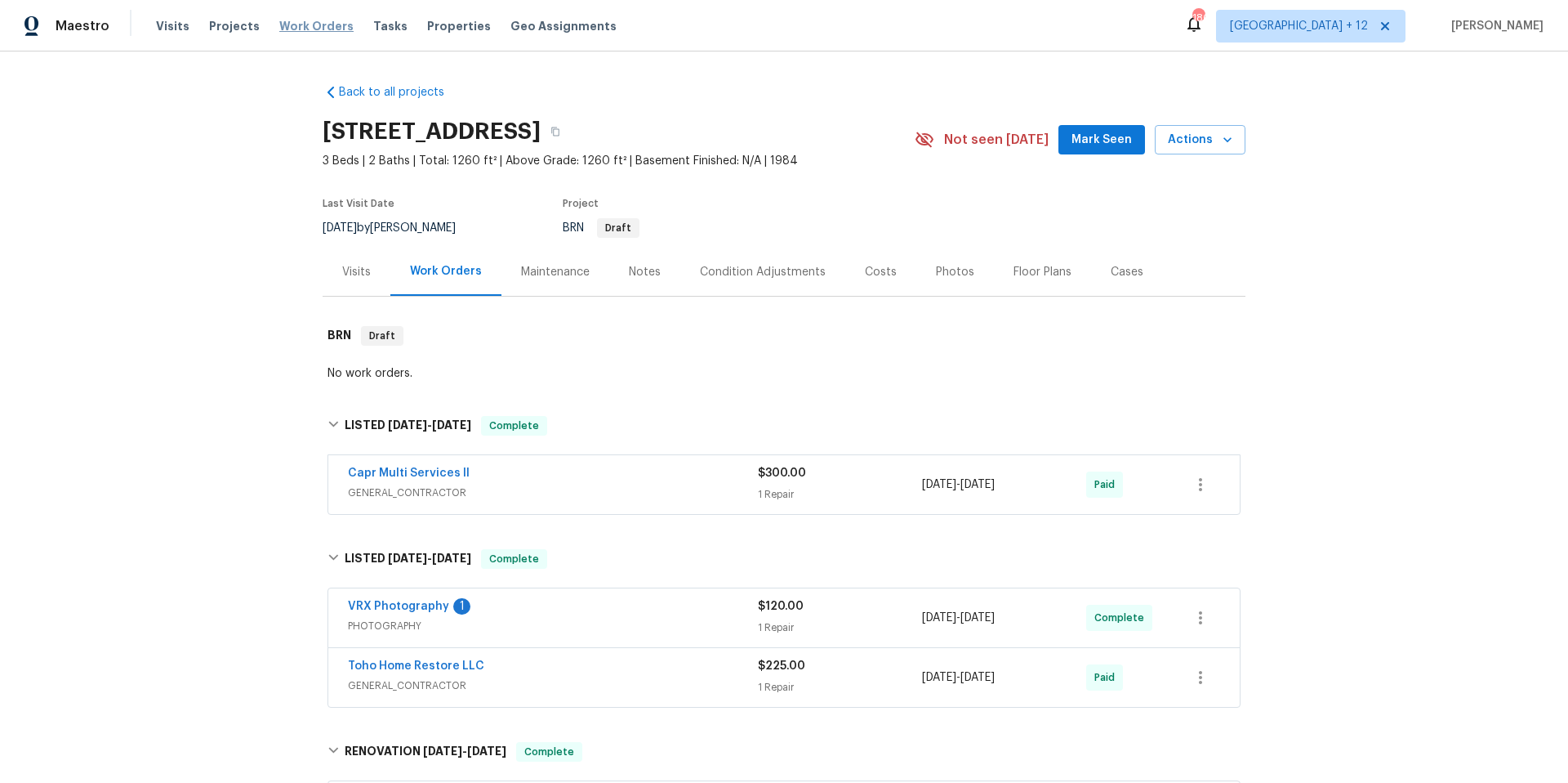
click at [298, 34] on span "Work Orders" at bounding box center [316, 26] width 74 height 17
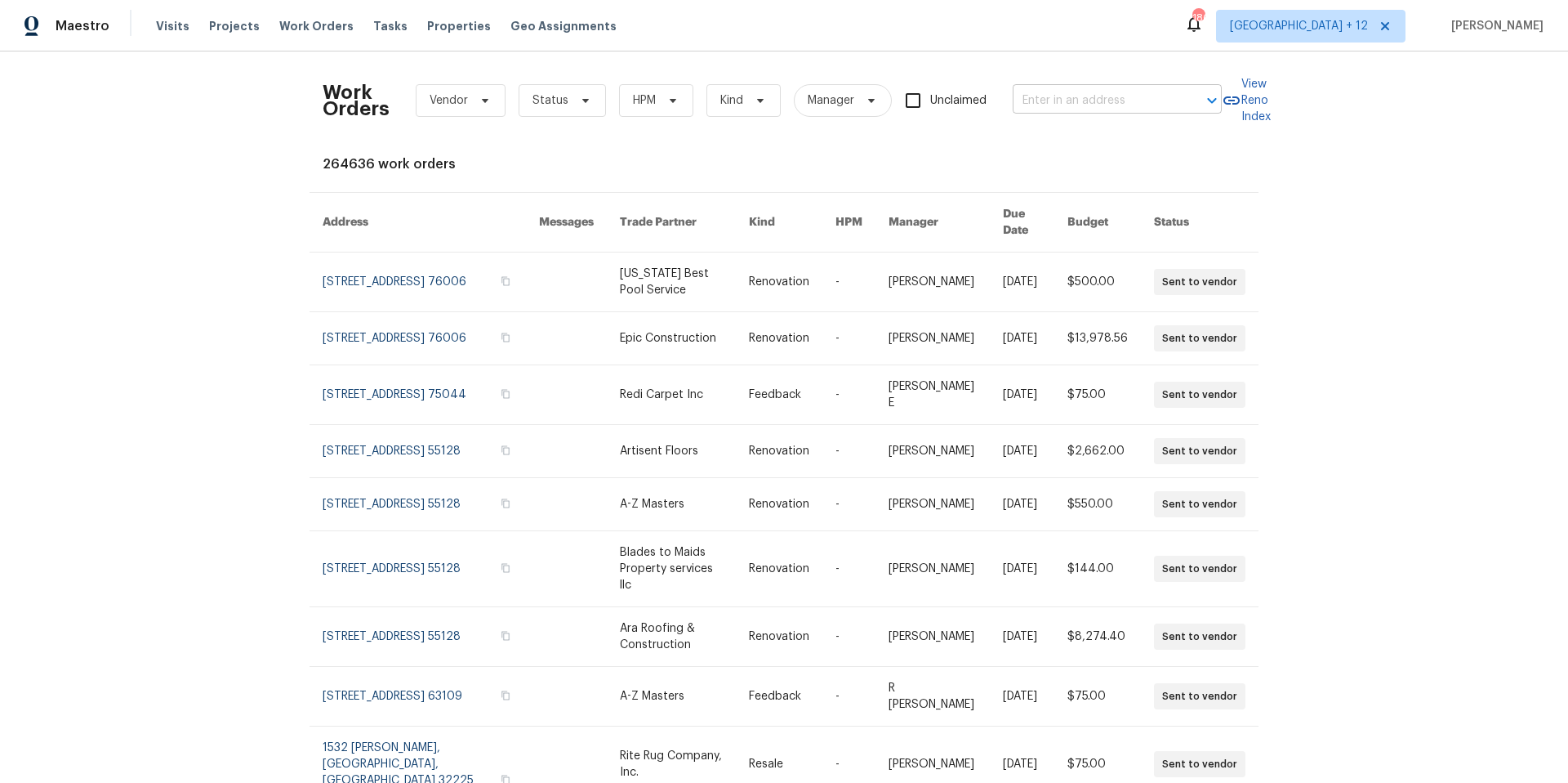
click at [1144, 99] on input "text" at bounding box center [1093, 101] width 163 height 26
type input "444 [PERSON_NAME]"
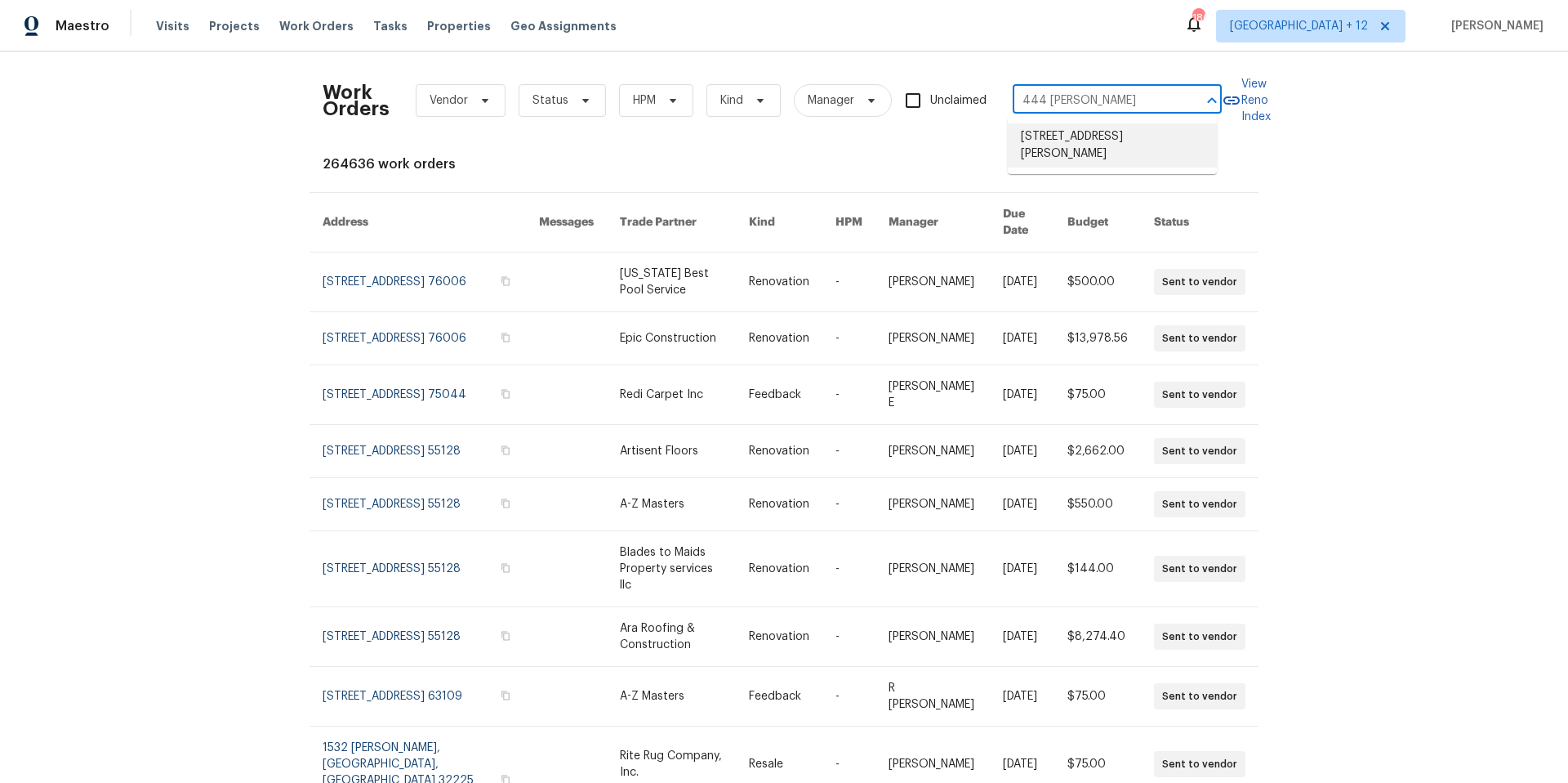
click at [1122, 137] on li "[STREET_ADDRESS][PERSON_NAME]" at bounding box center [1112, 145] width 209 height 44
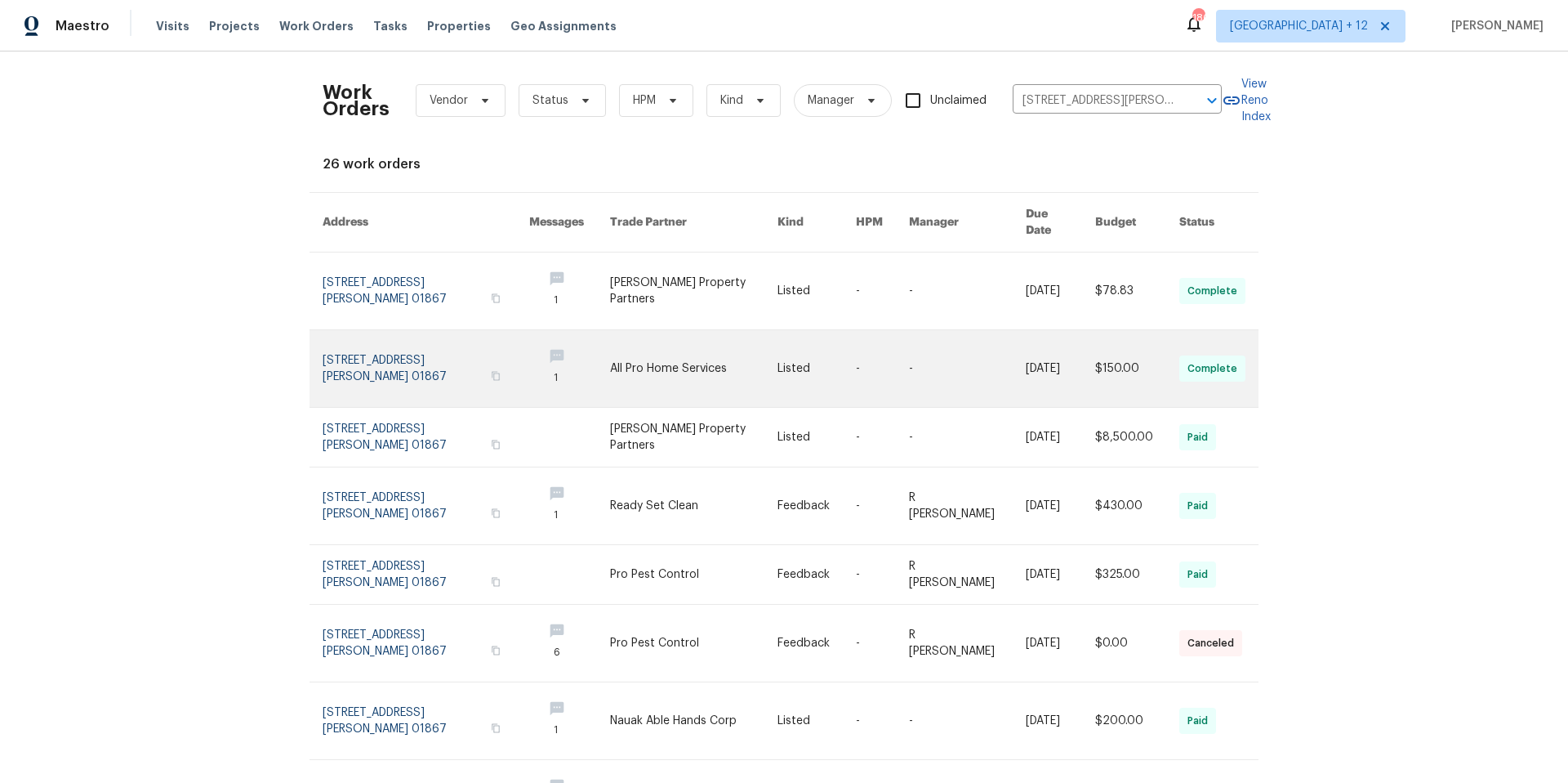
click at [385, 344] on link at bounding box center [425, 368] width 206 height 77
